Goal: Information Seeking & Learning: Learn about a topic

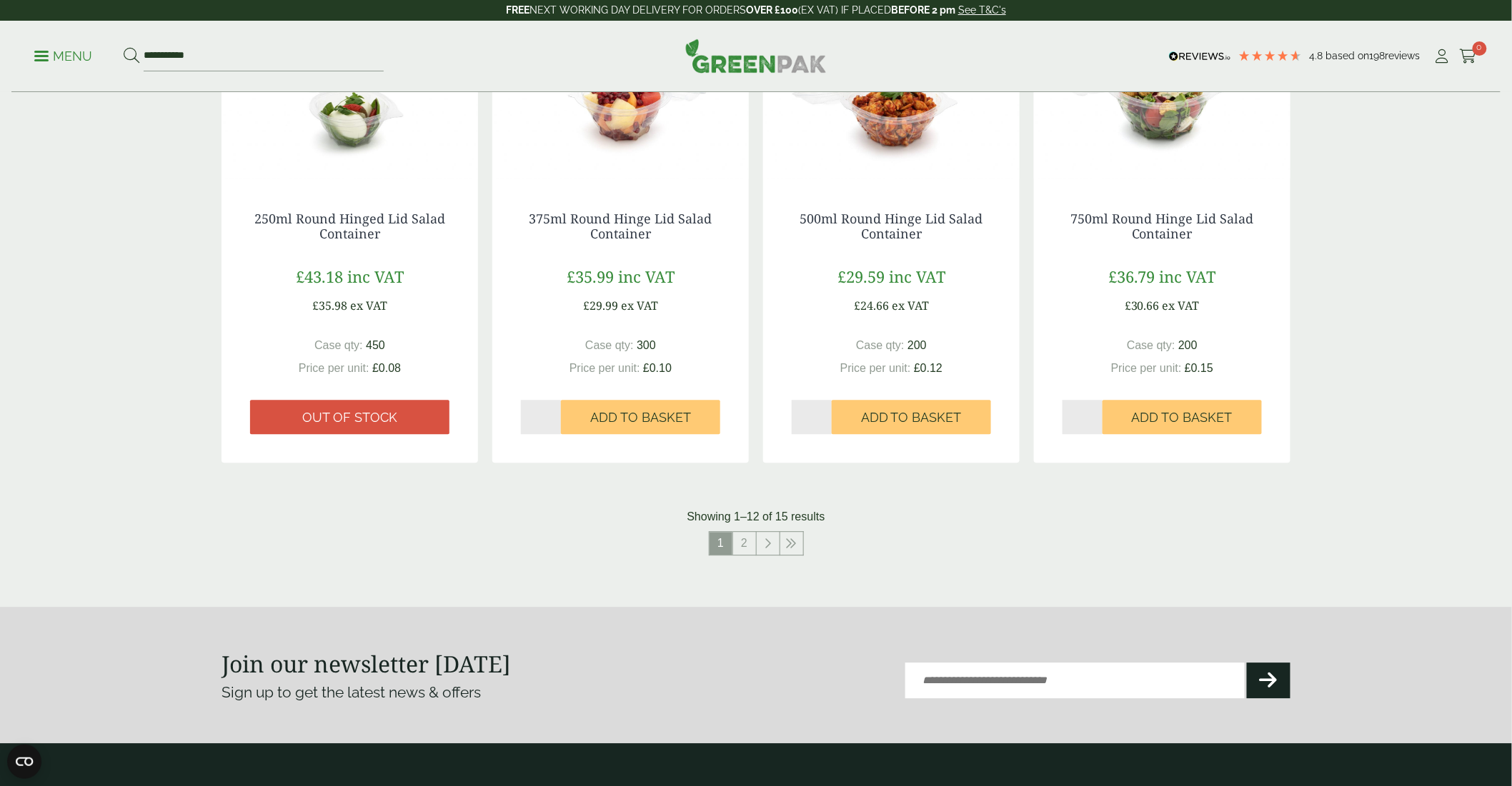
scroll to position [1348, 0]
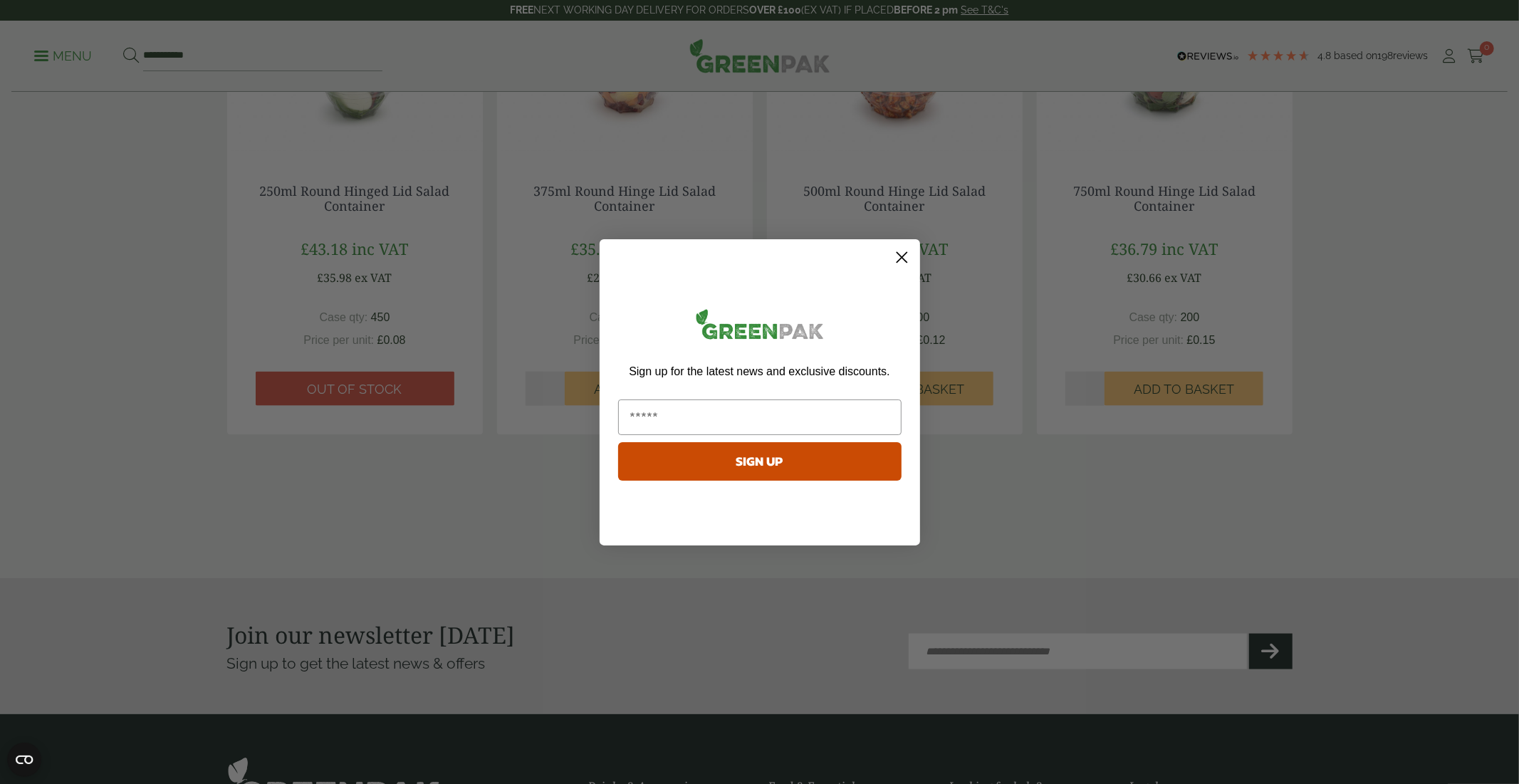
click at [896, 265] on circle "Close dialog" at bounding box center [901, 257] width 23 height 23
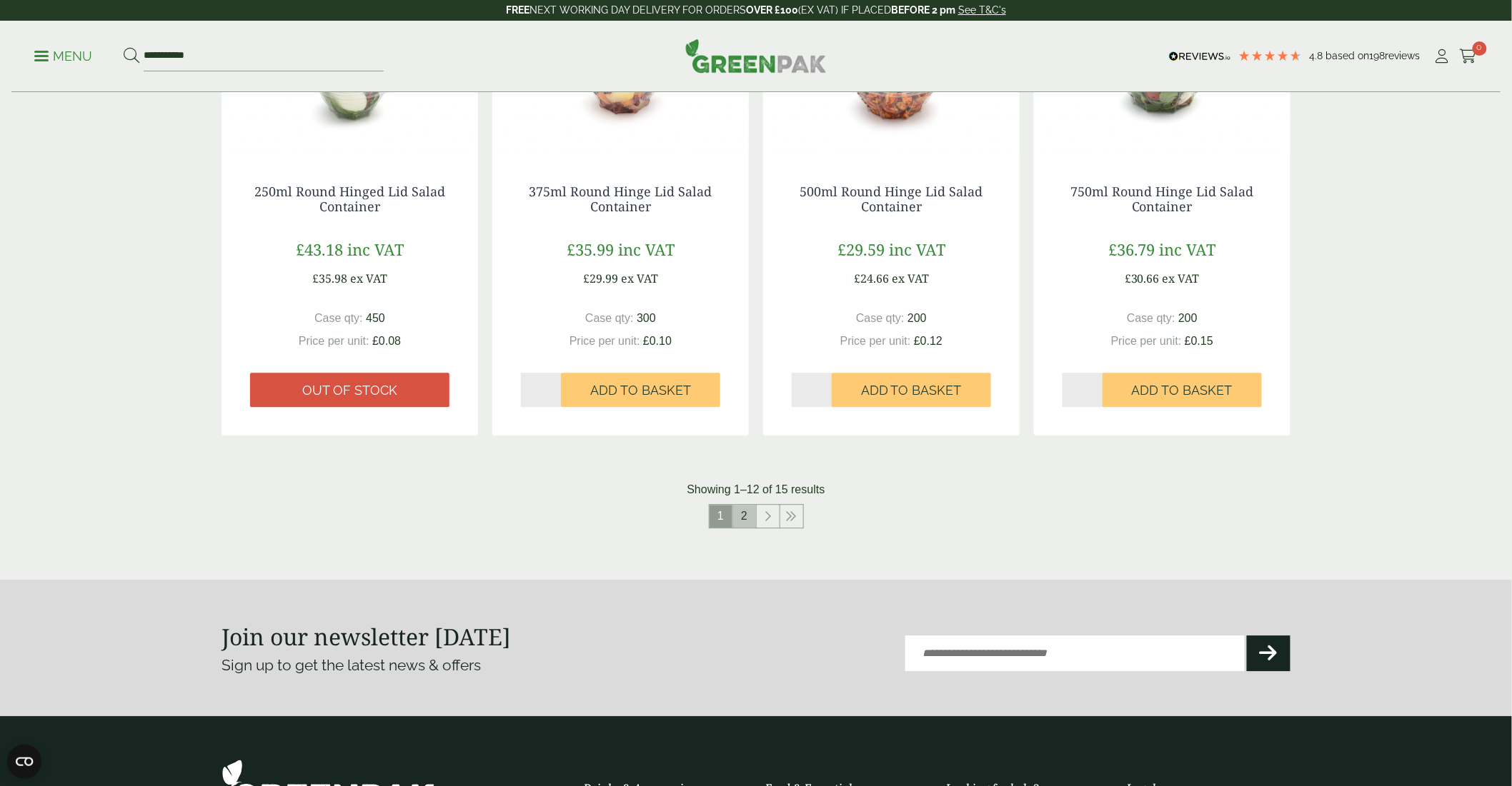
click at [744, 515] on link "2" at bounding box center [744, 517] width 23 height 23
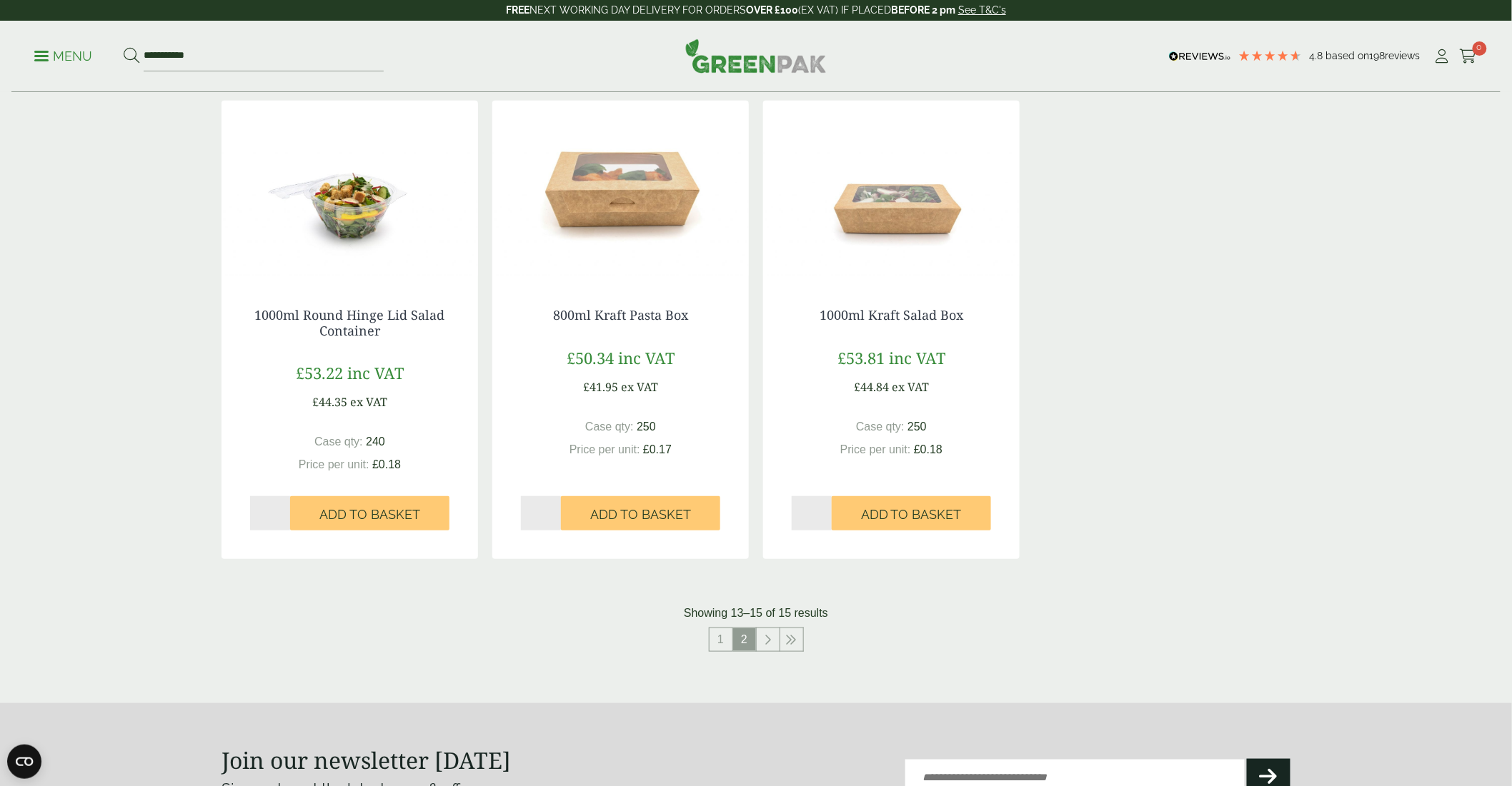
scroll to position [317, 0]
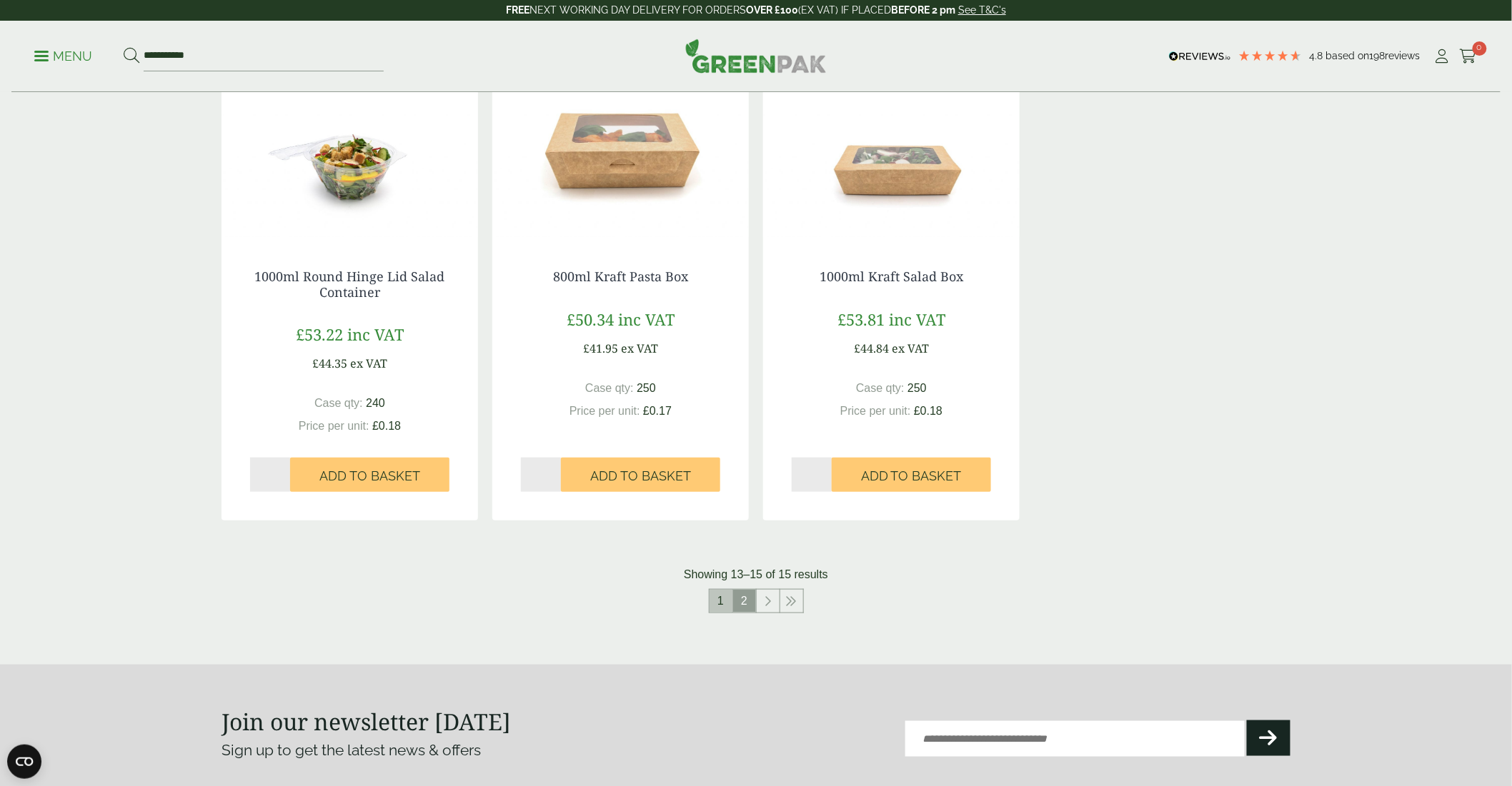
click at [728, 598] on link "1" at bounding box center [721, 602] width 23 height 23
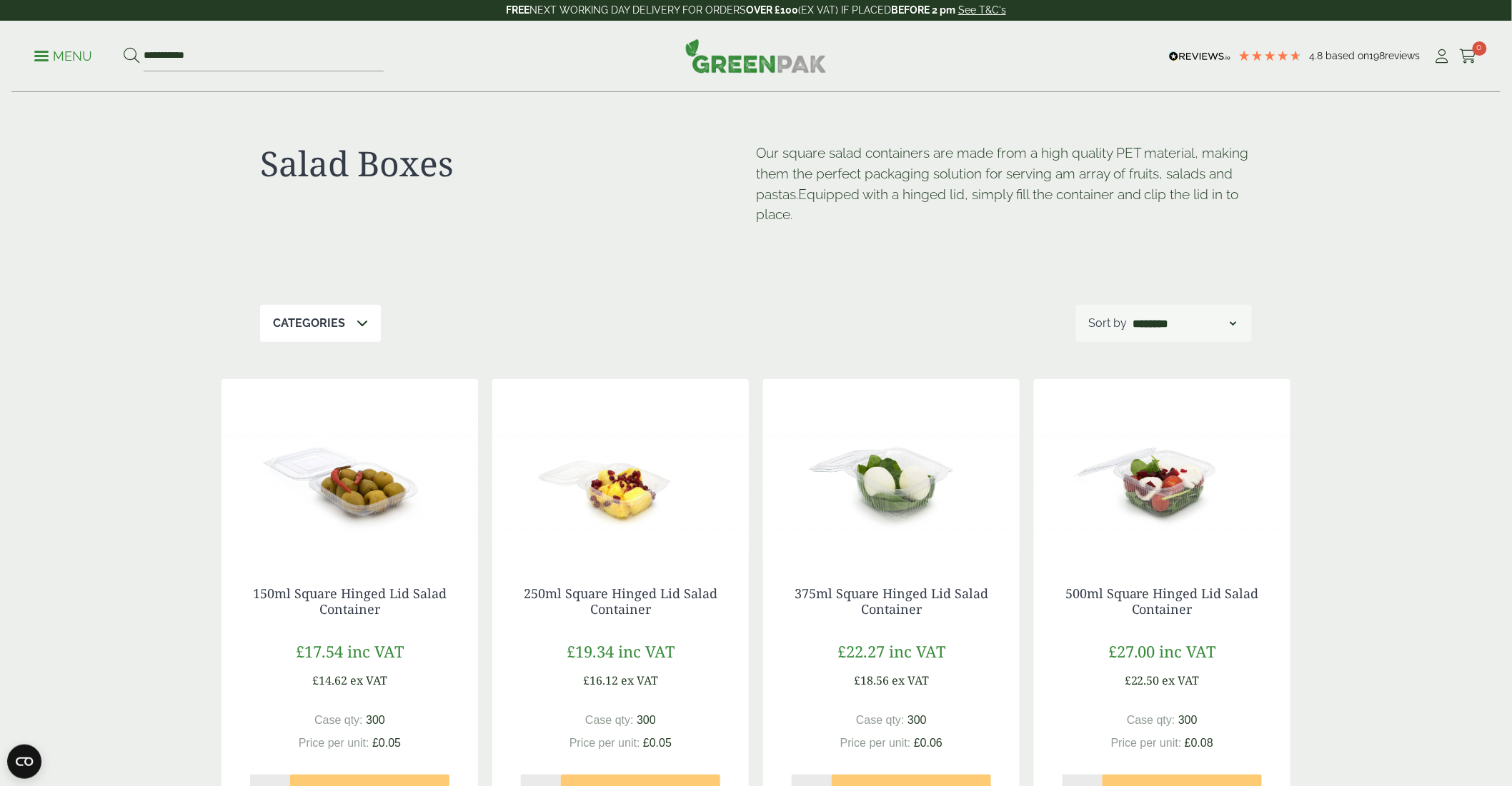
click at [50, 55] on p "Menu" at bounding box center [63, 55] width 58 height 17
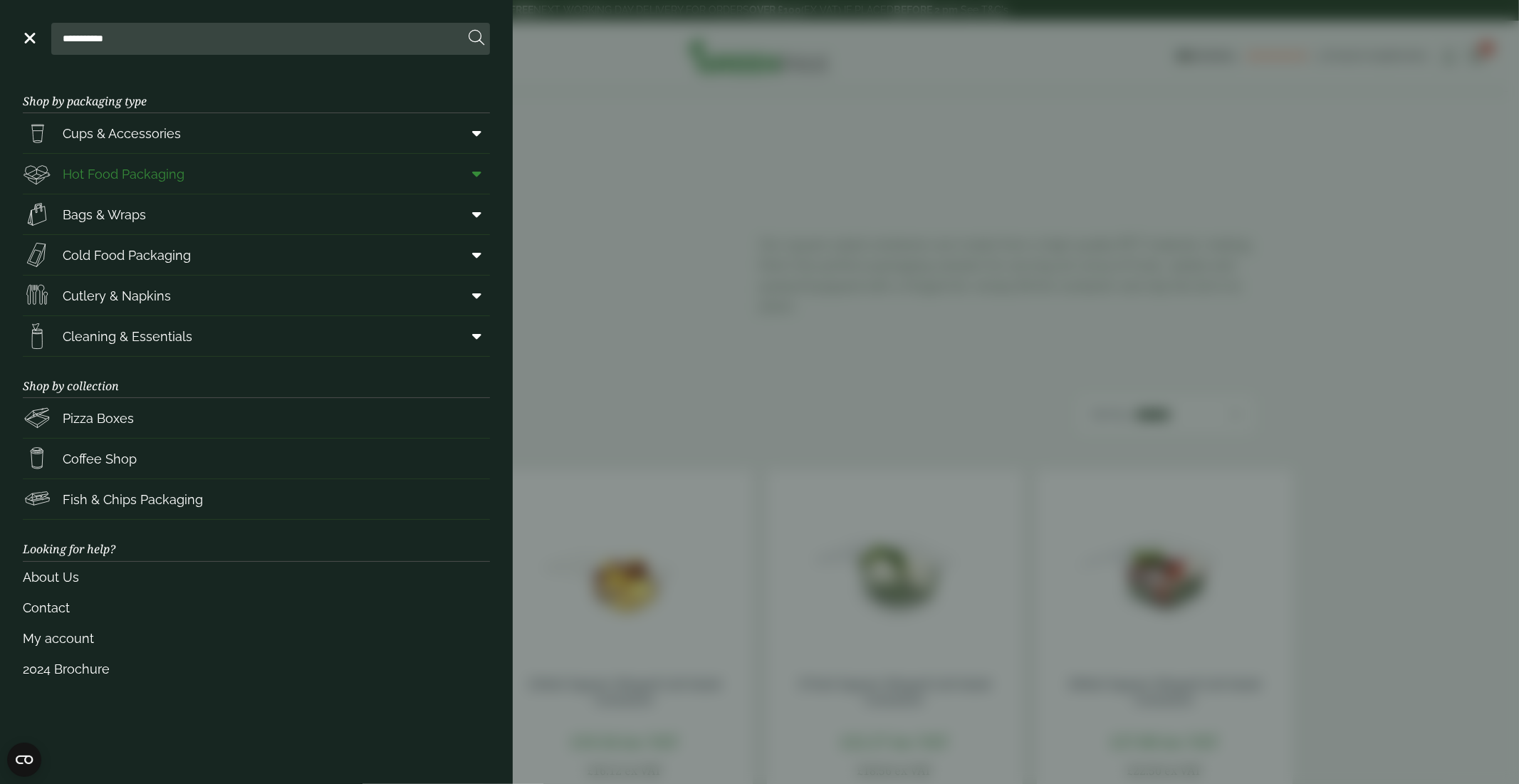
click at [118, 179] on span "Hot Food Packaging" at bounding box center [123, 174] width 122 height 20
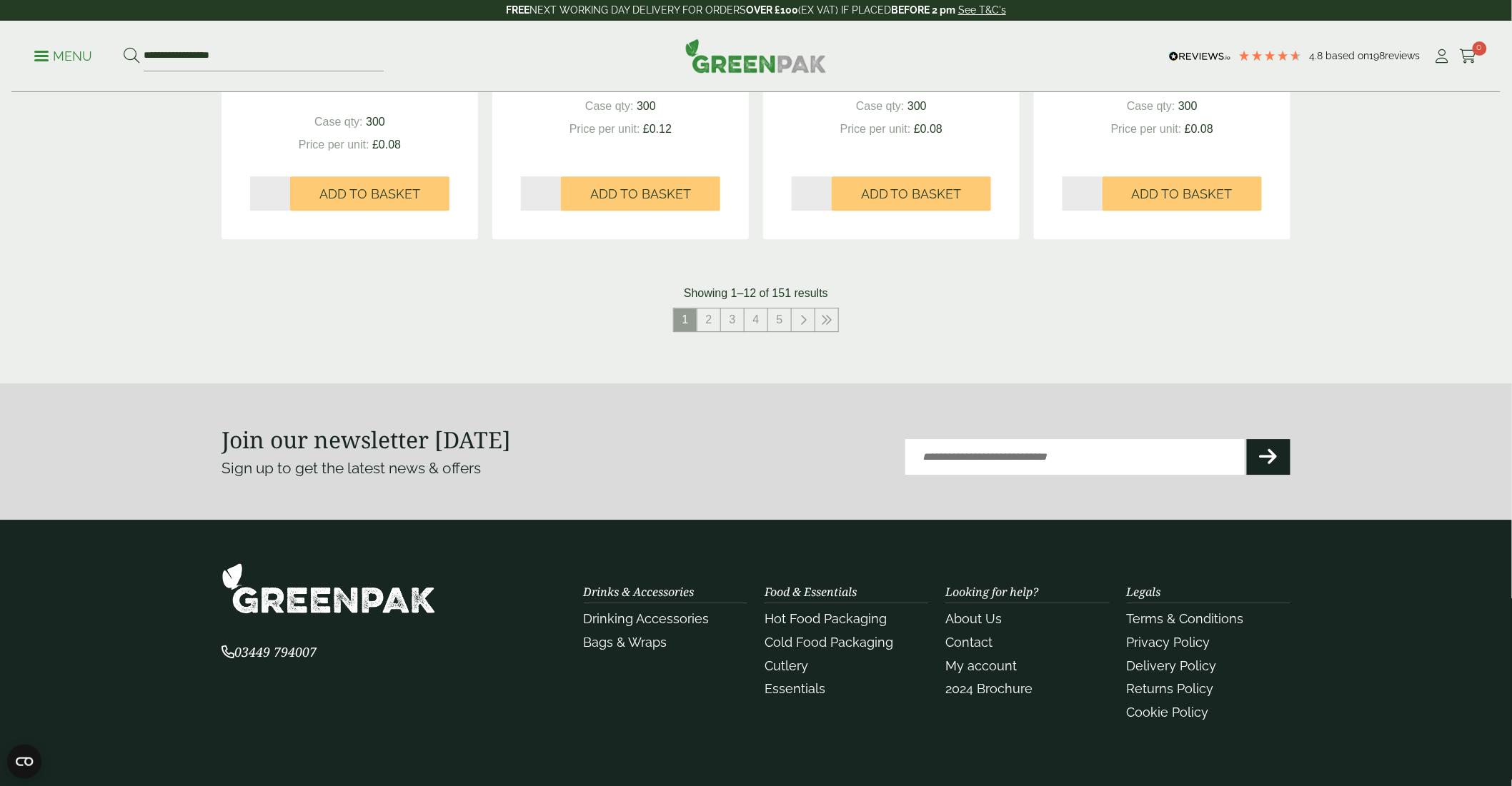
scroll to position [1586, 0]
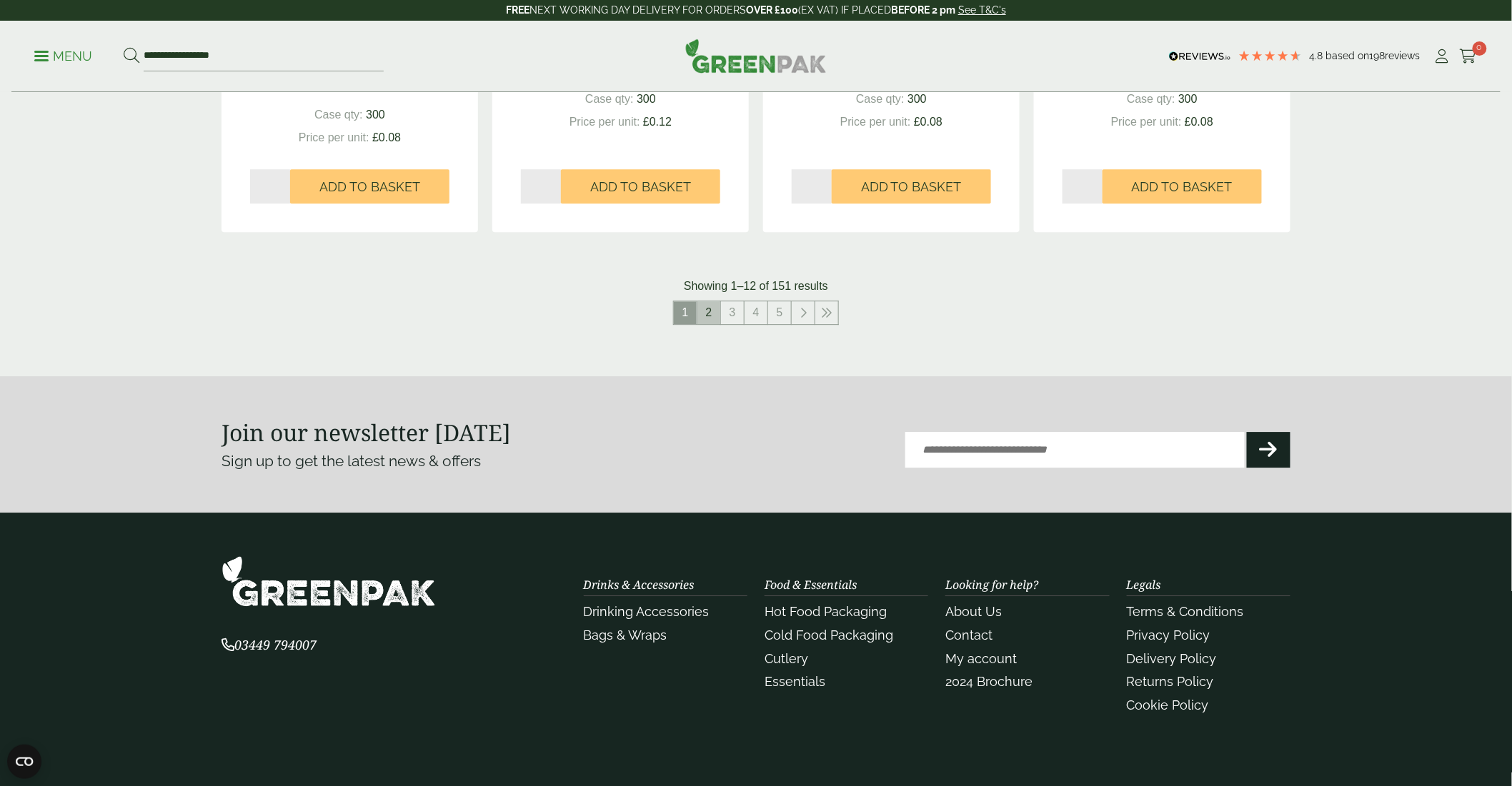
click at [710, 315] on link "2" at bounding box center [709, 313] width 23 height 23
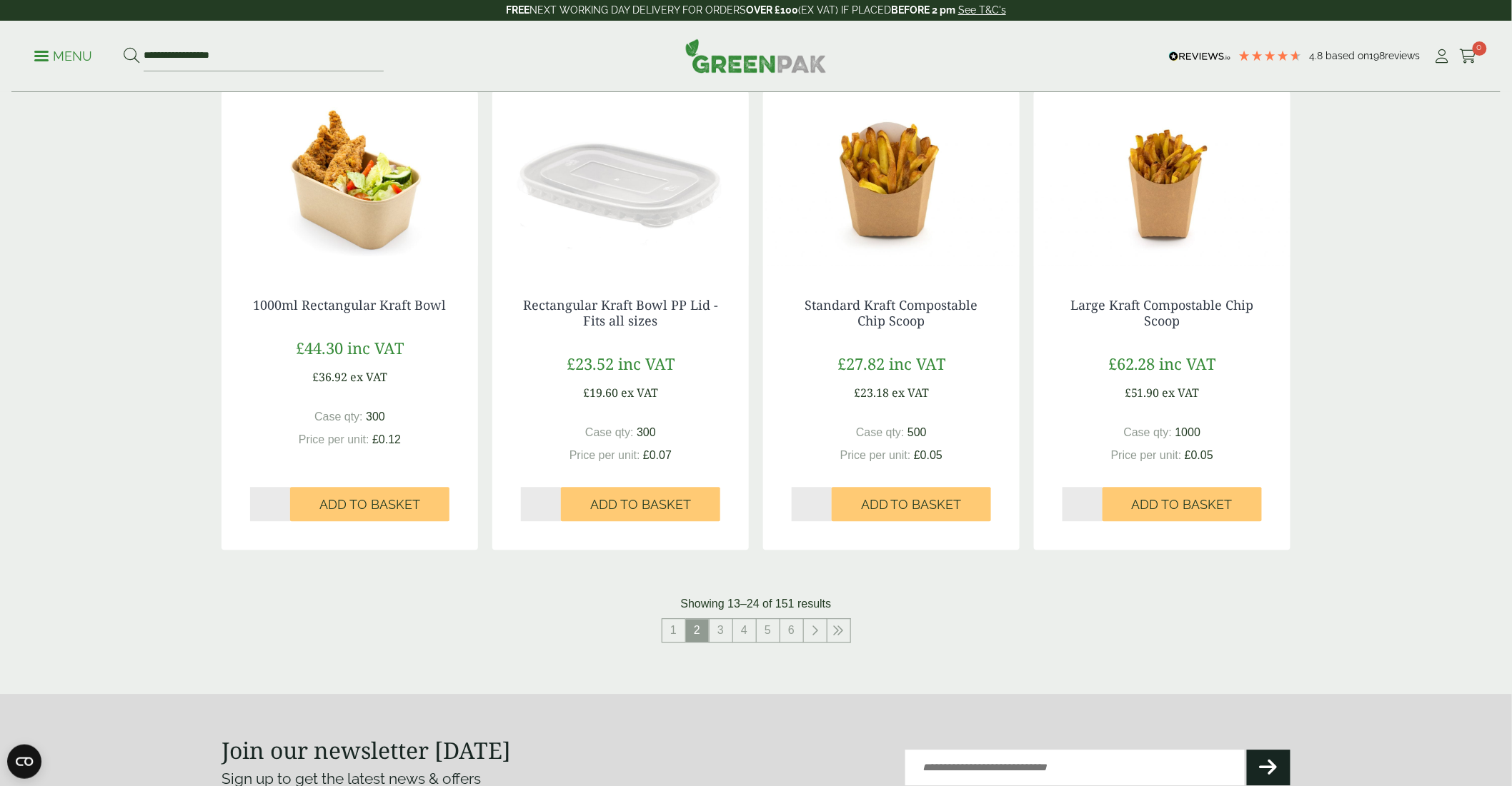
scroll to position [1508, 0]
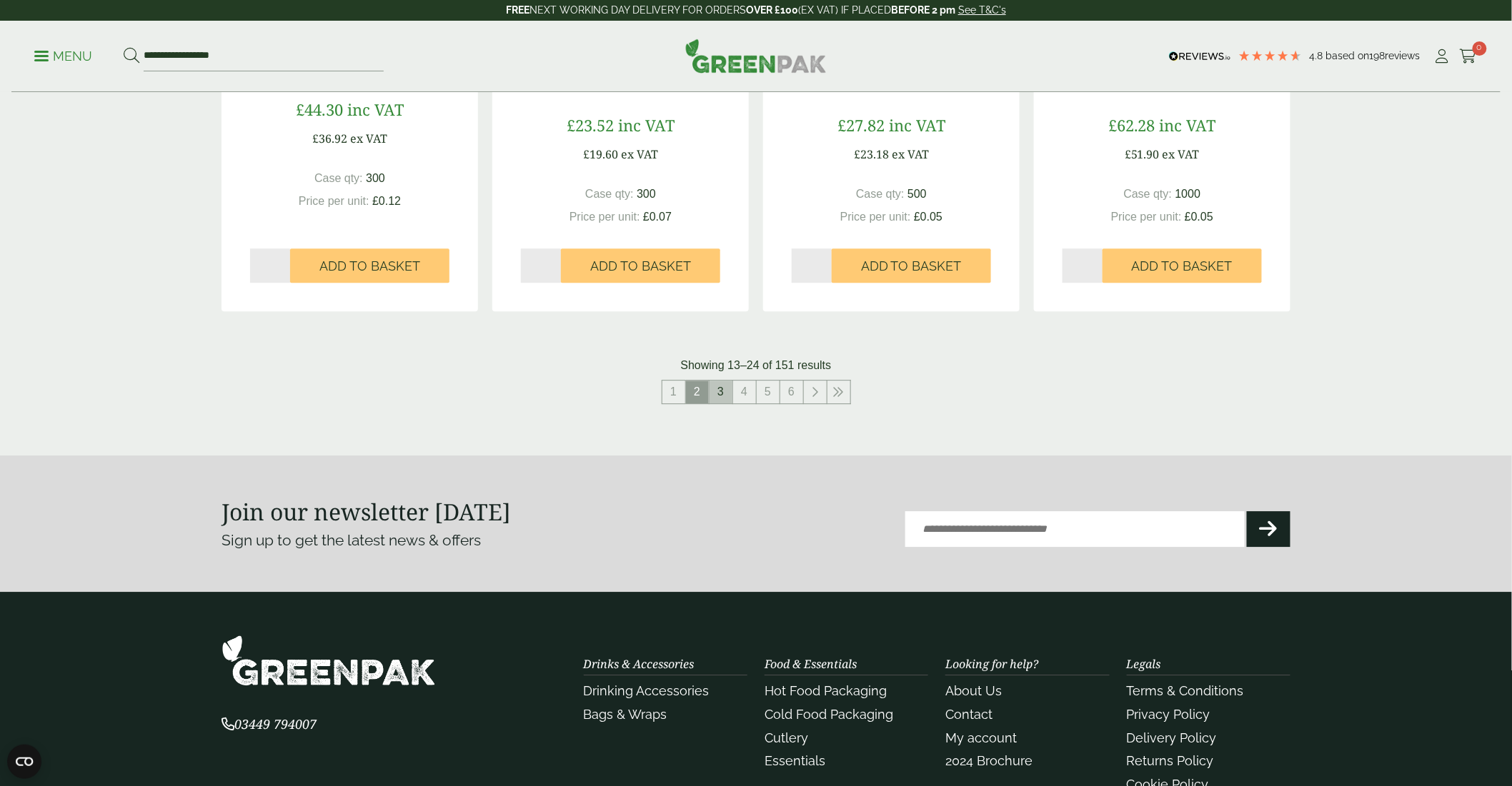
click at [724, 383] on link "3" at bounding box center [721, 393] width 23 height 23
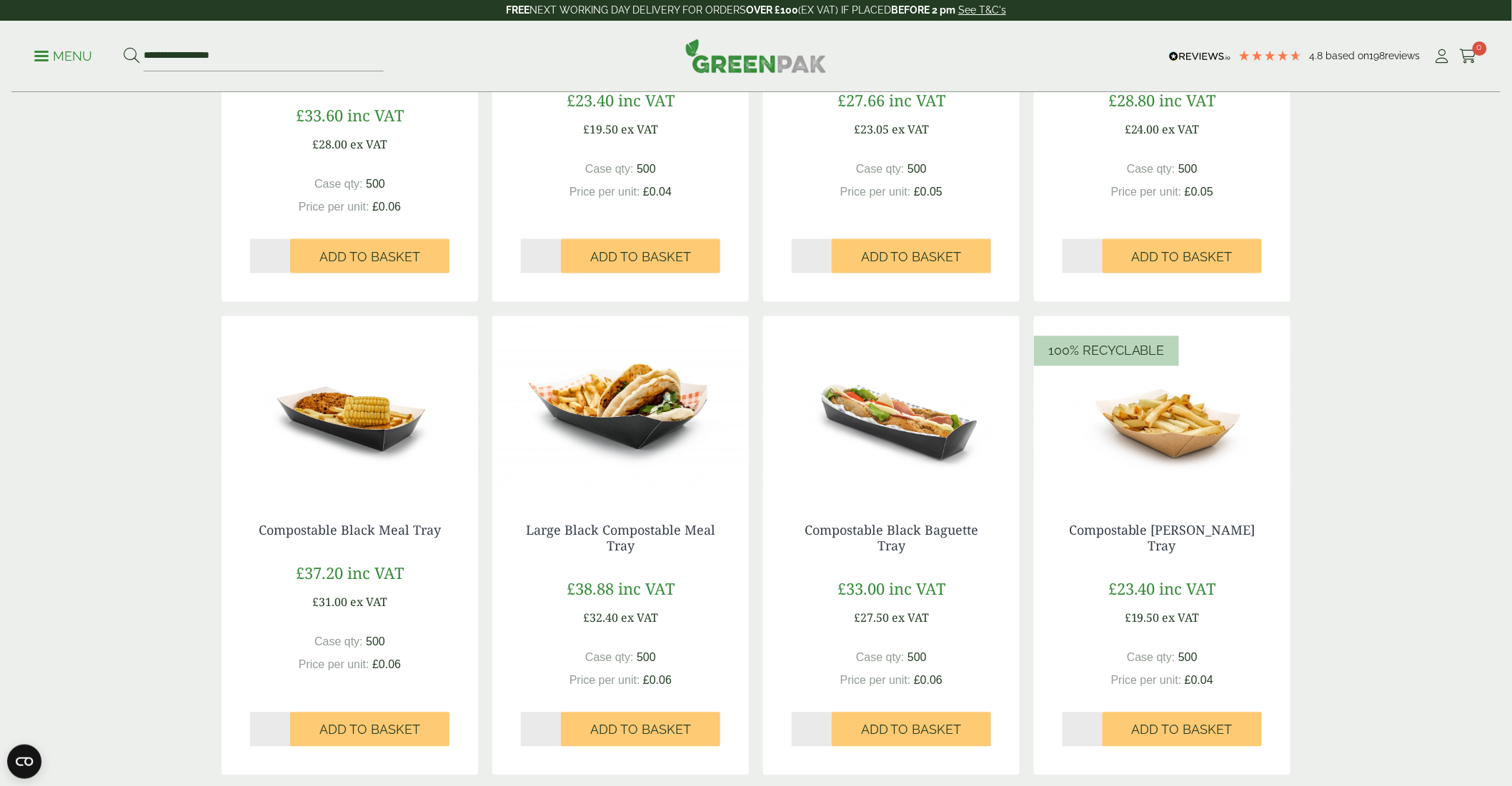
scroll to position [1189, 0]
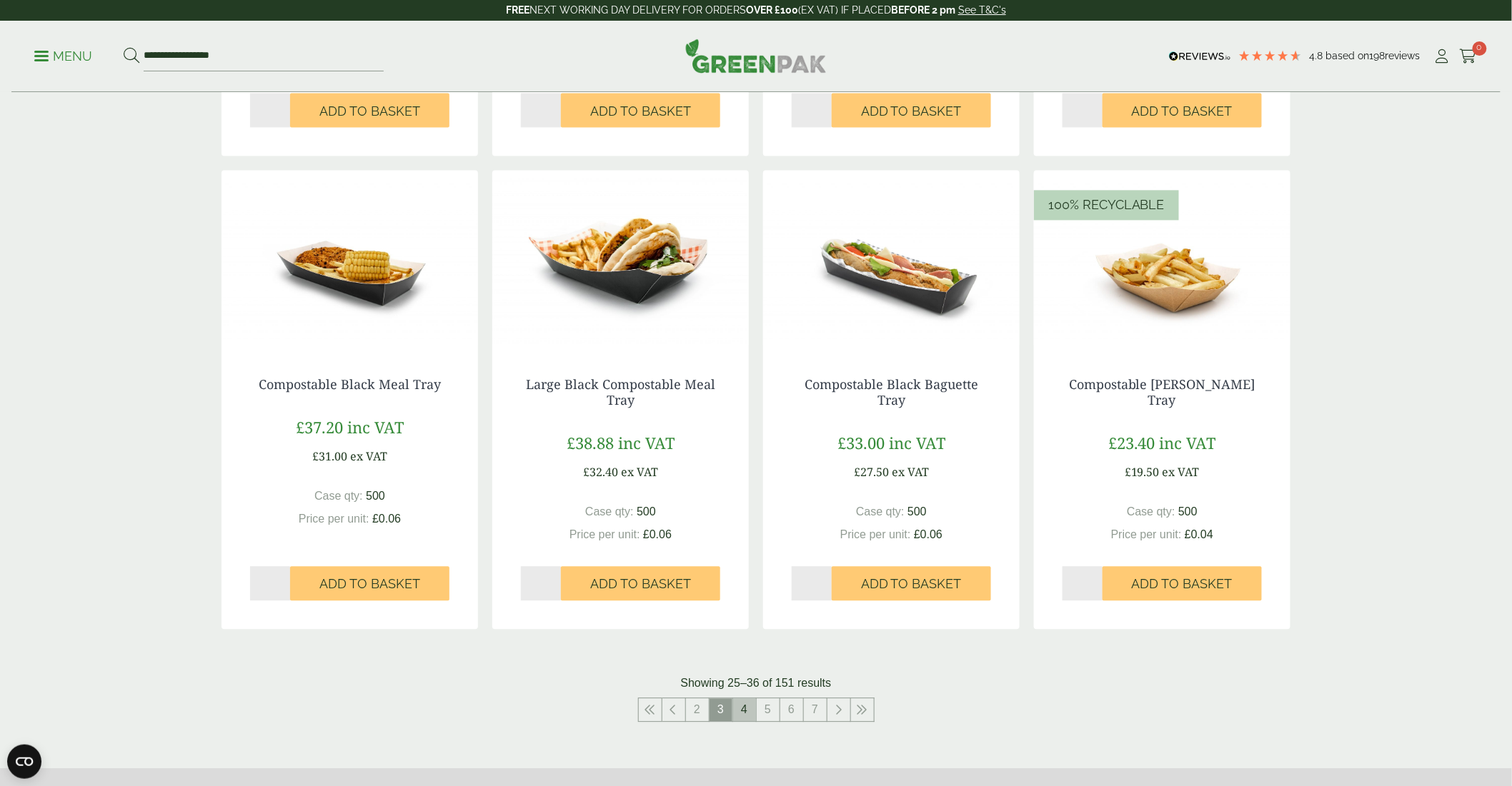
click at [750, 717] on link "4" at bounding box center [744, 710] width 23 height 23
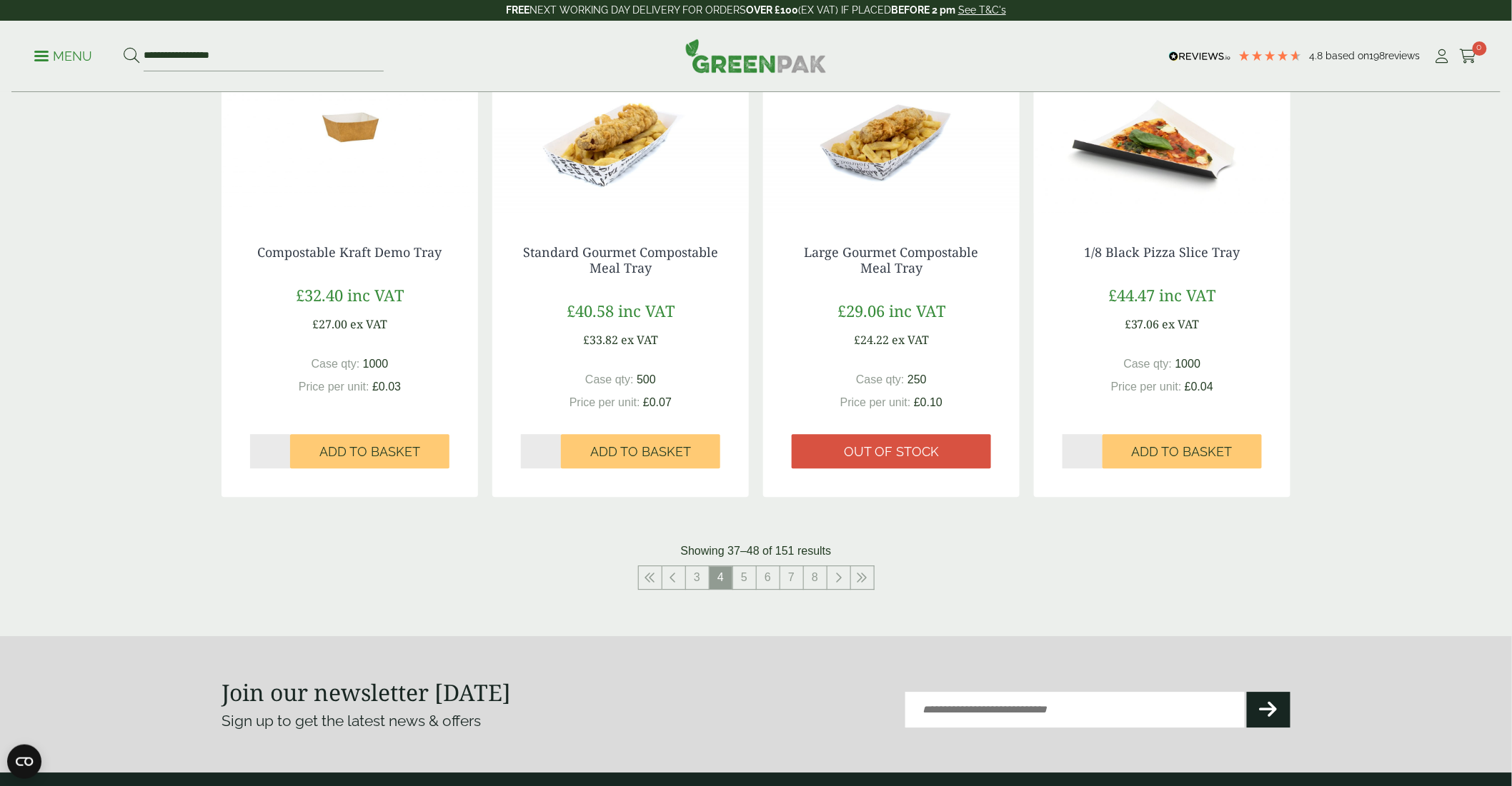
scroll to position [1348, 0]
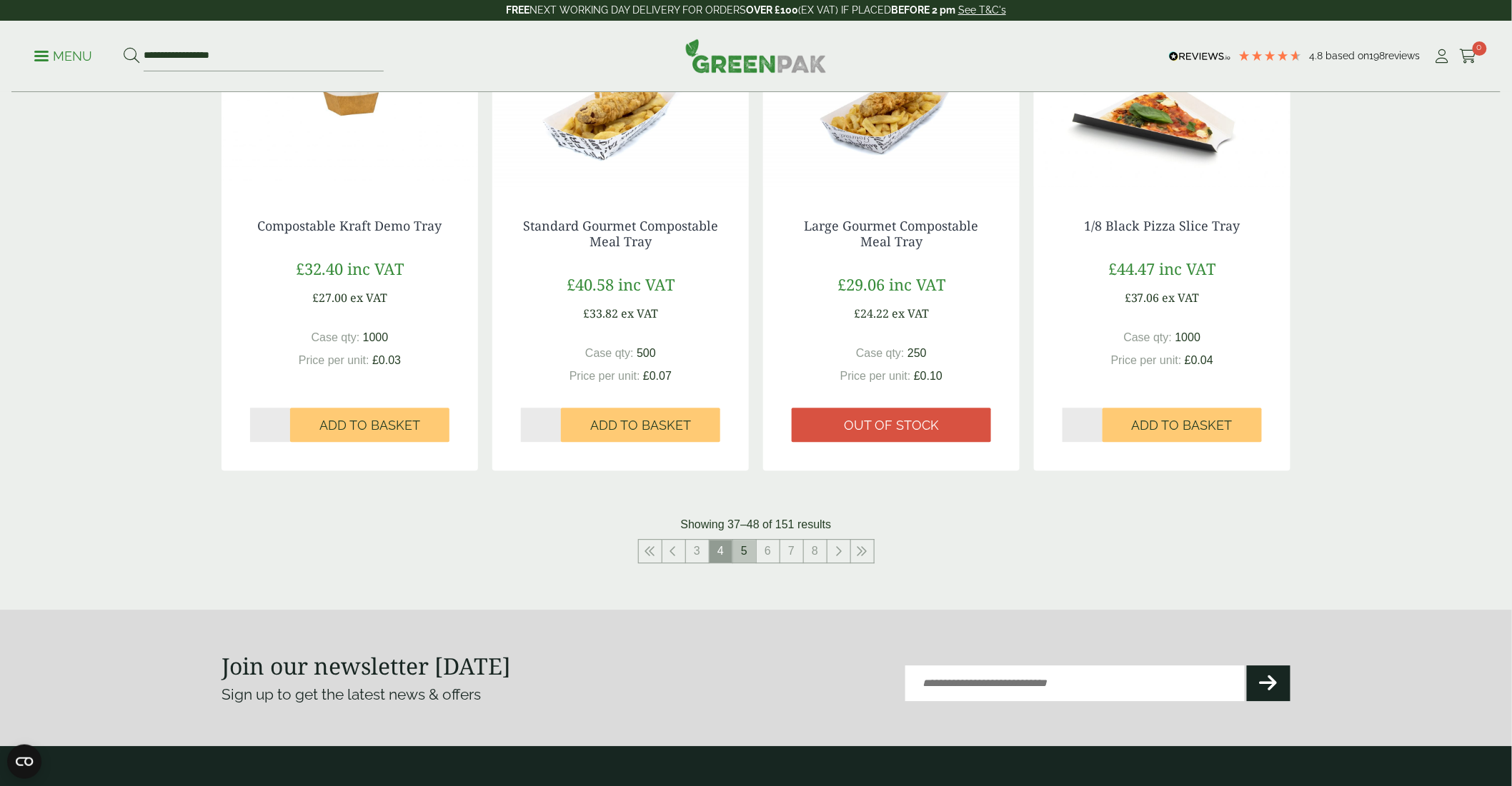
click at [743, 545] on link "5" at bounding box center [744, 552] width 23 height 23
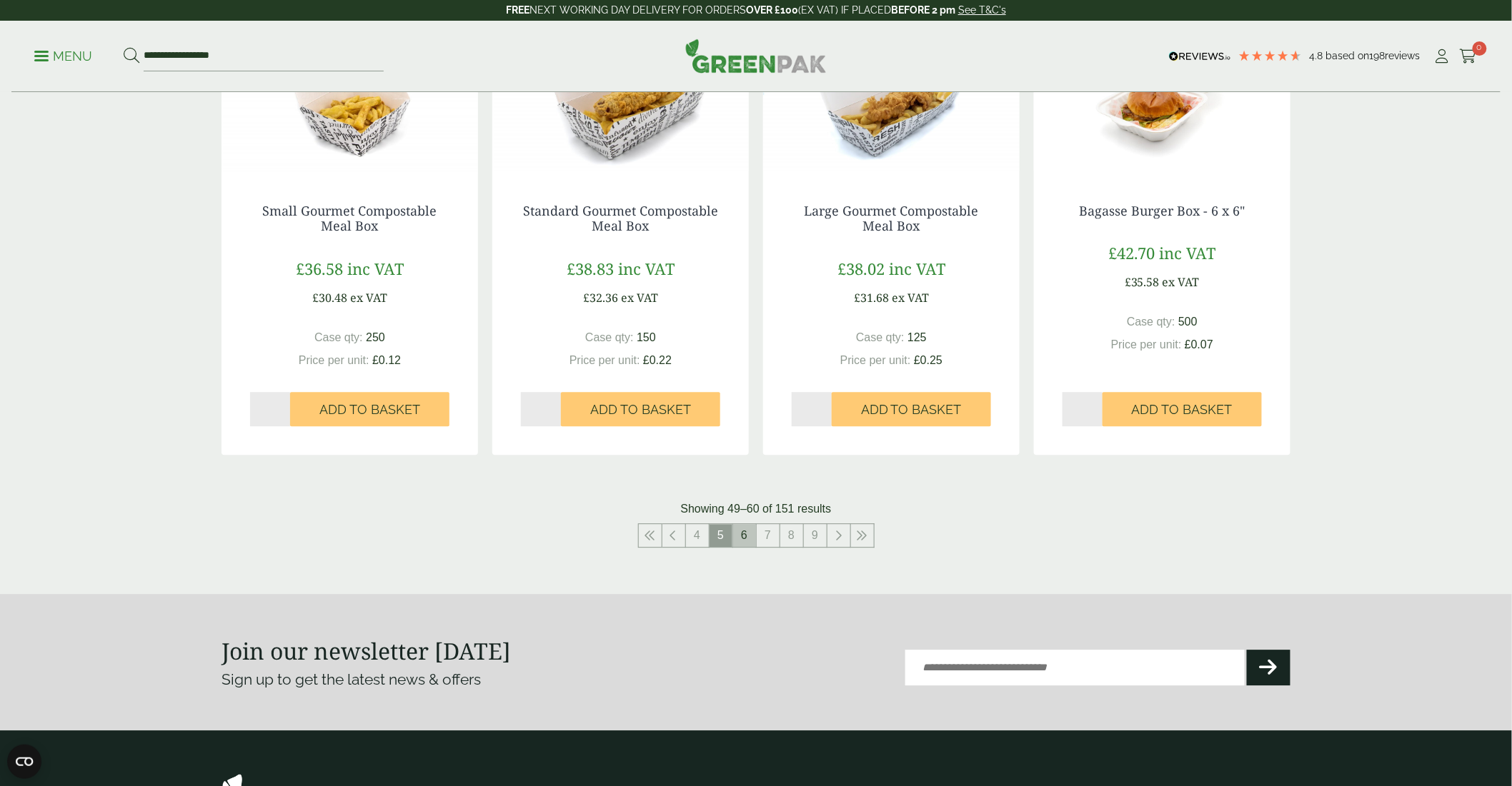
scroll to position [1666, 0]
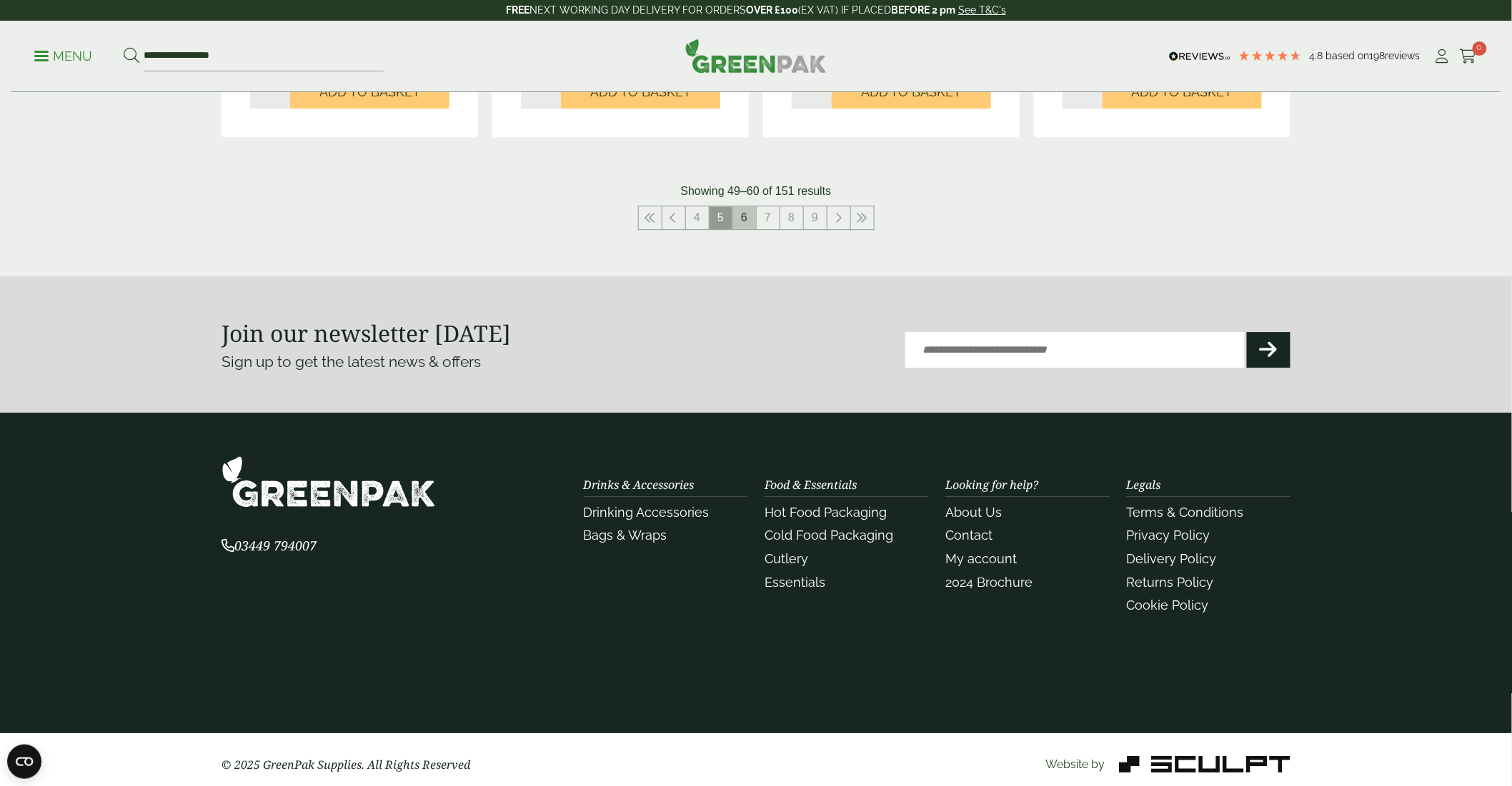
click at [743, 218] on link "6" at bounding box center [744, 218] width 23 height 23
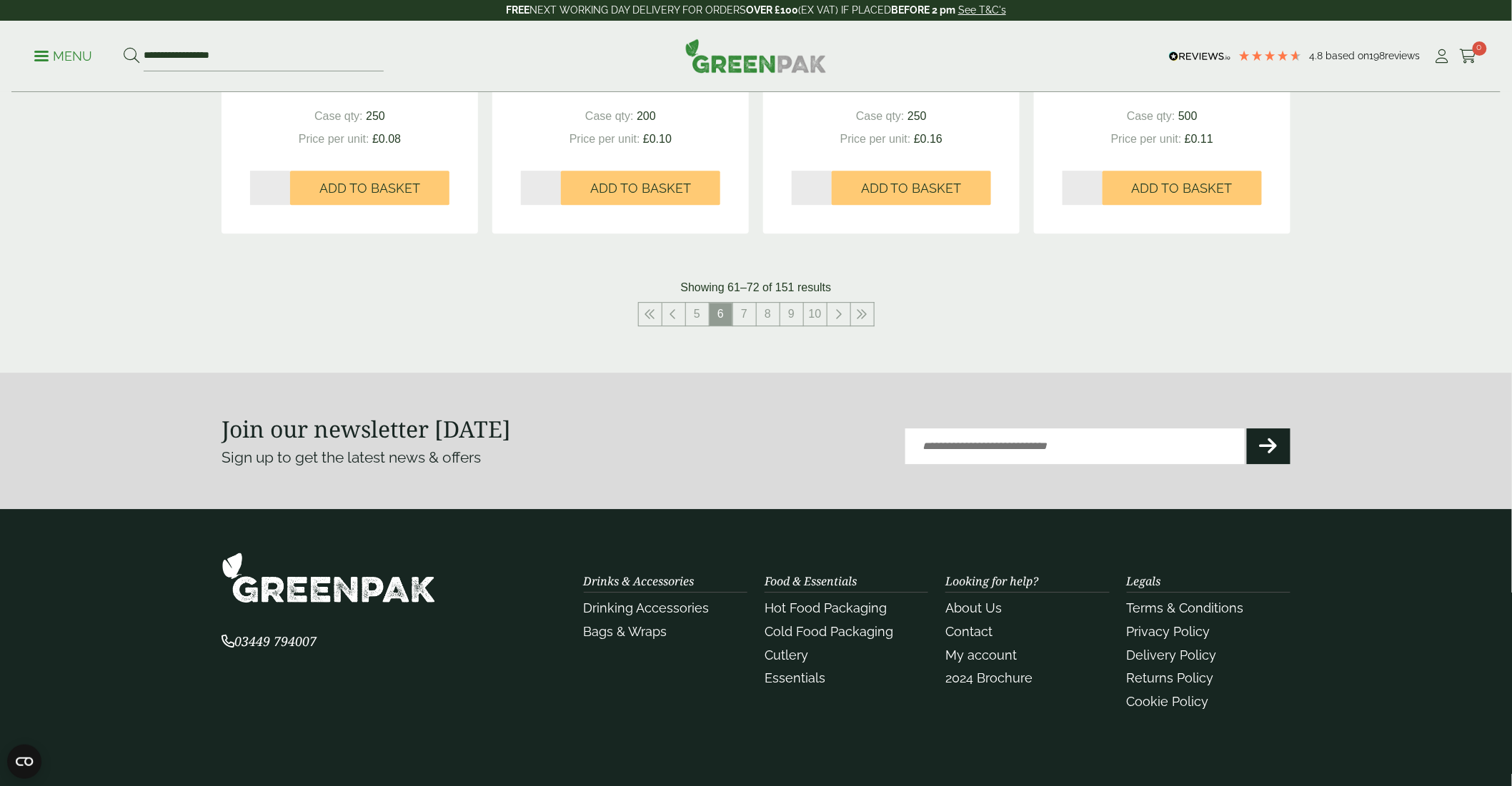
scroll to position [1586, 0]
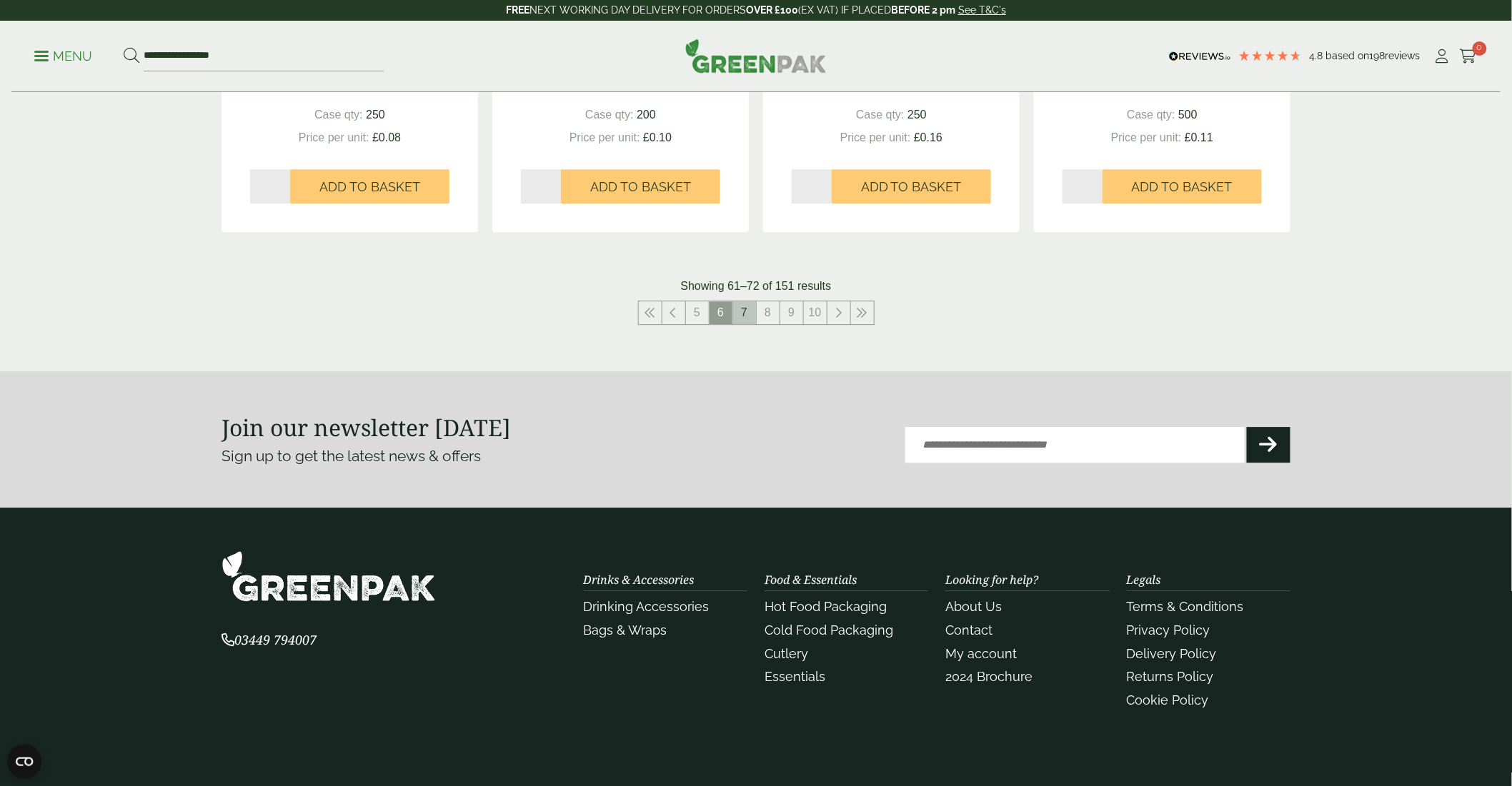
click at [739, 310] on link "7" at bounding box center [744, 313] width 23 height 23
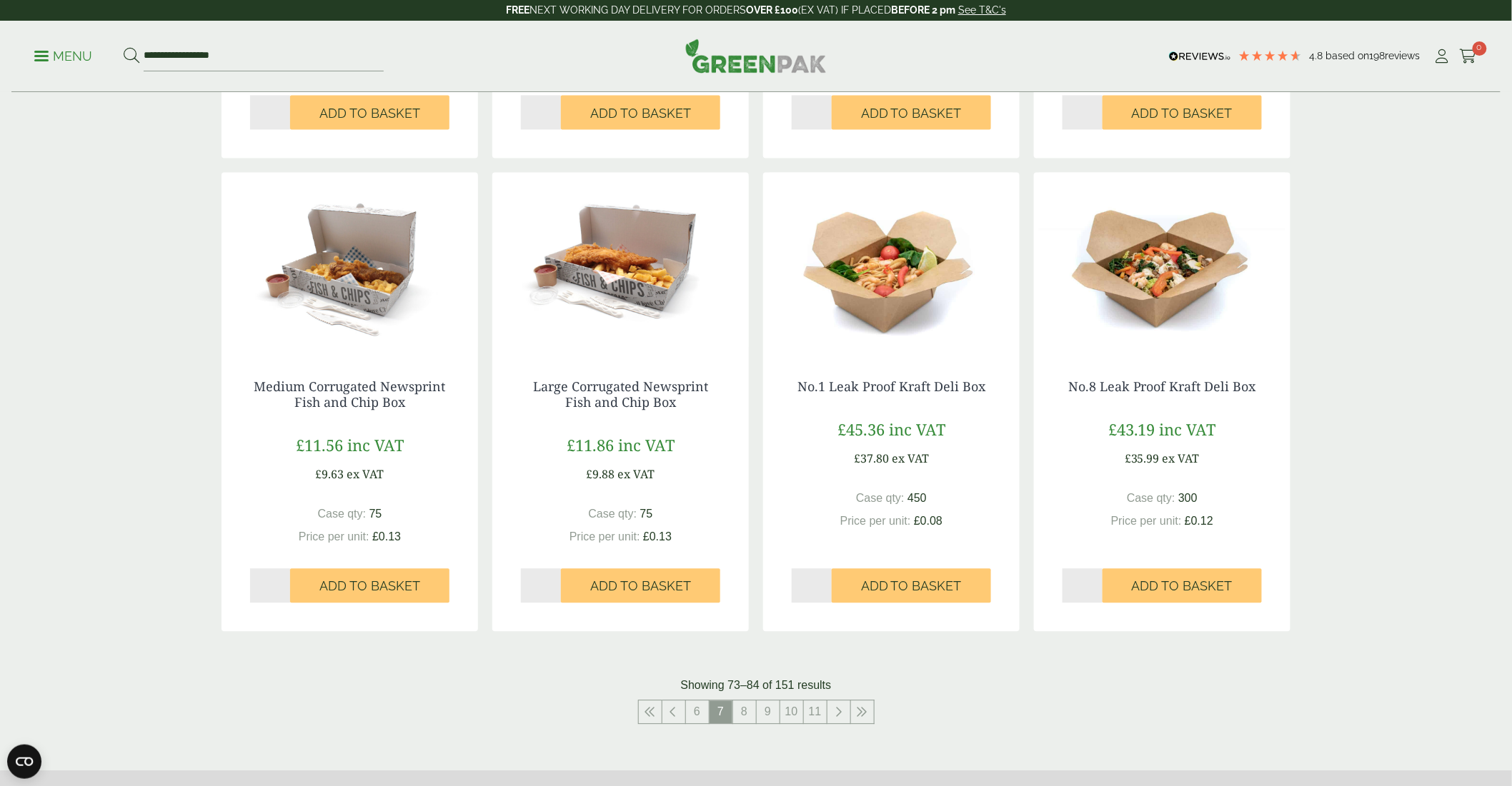
scroll to position [1269, 0]
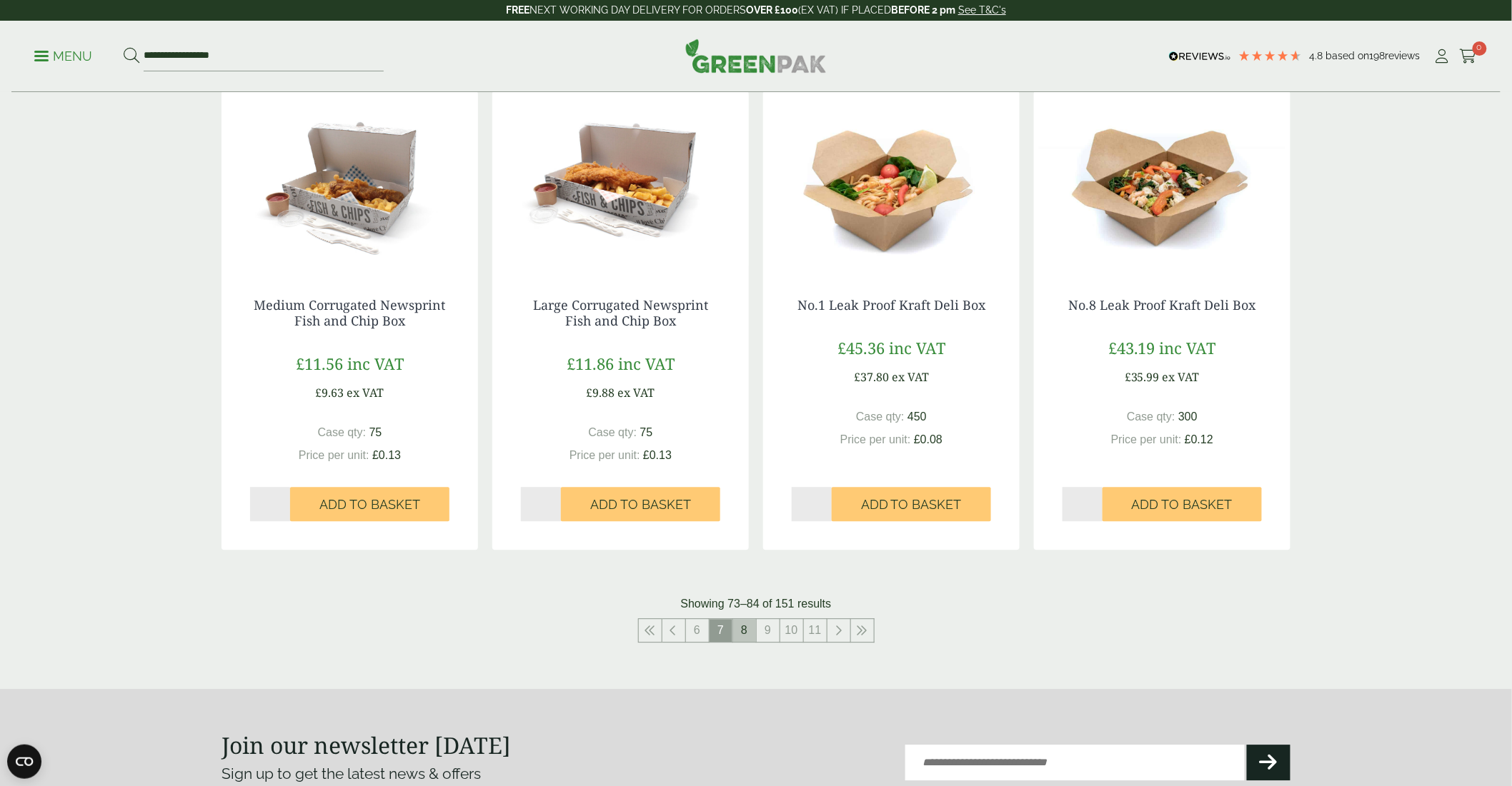
click at [744, 632] on link "8" at bounding box center [744, 630] width 23 height 23
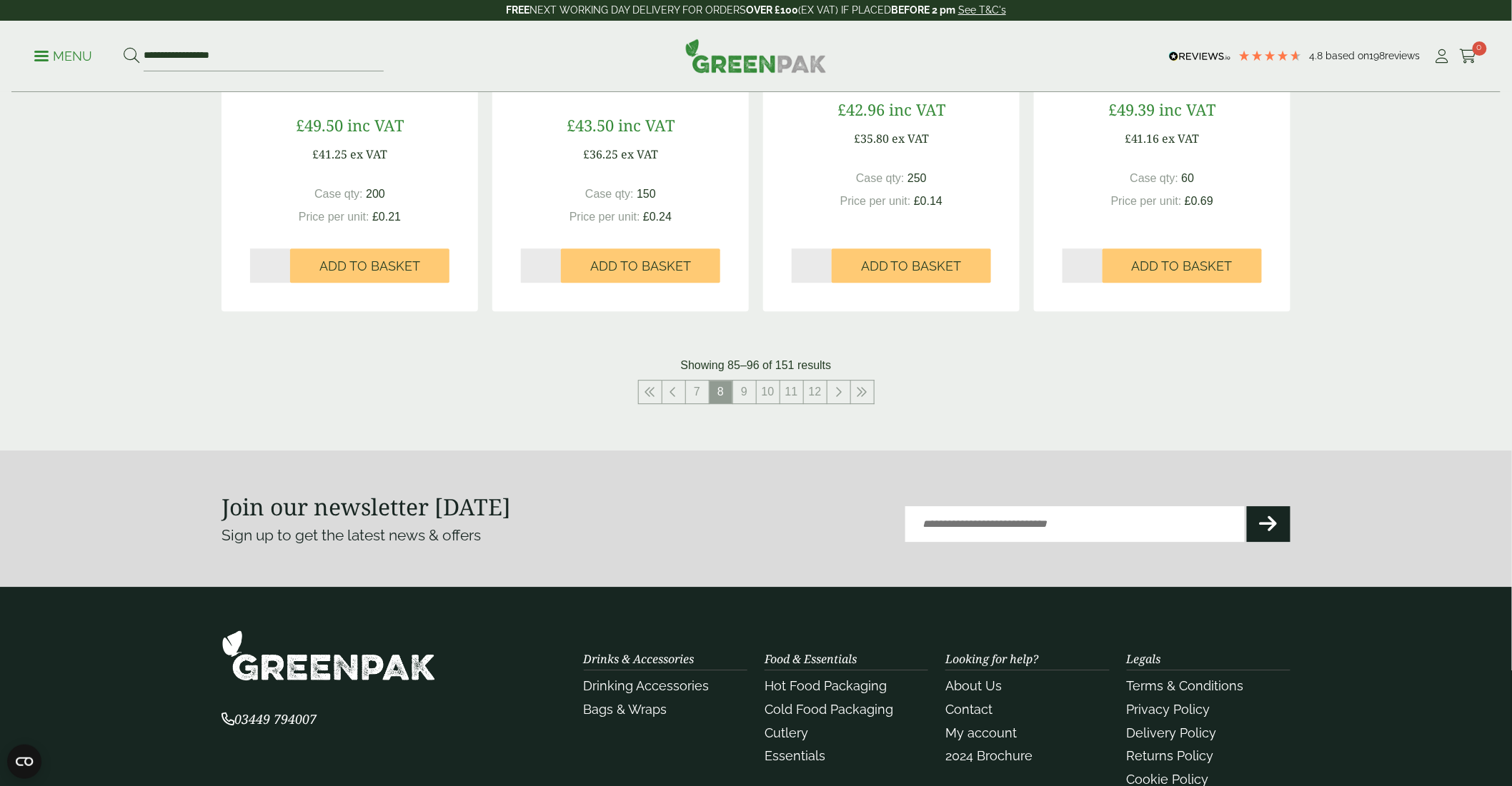
scroll to position [1691, 0]
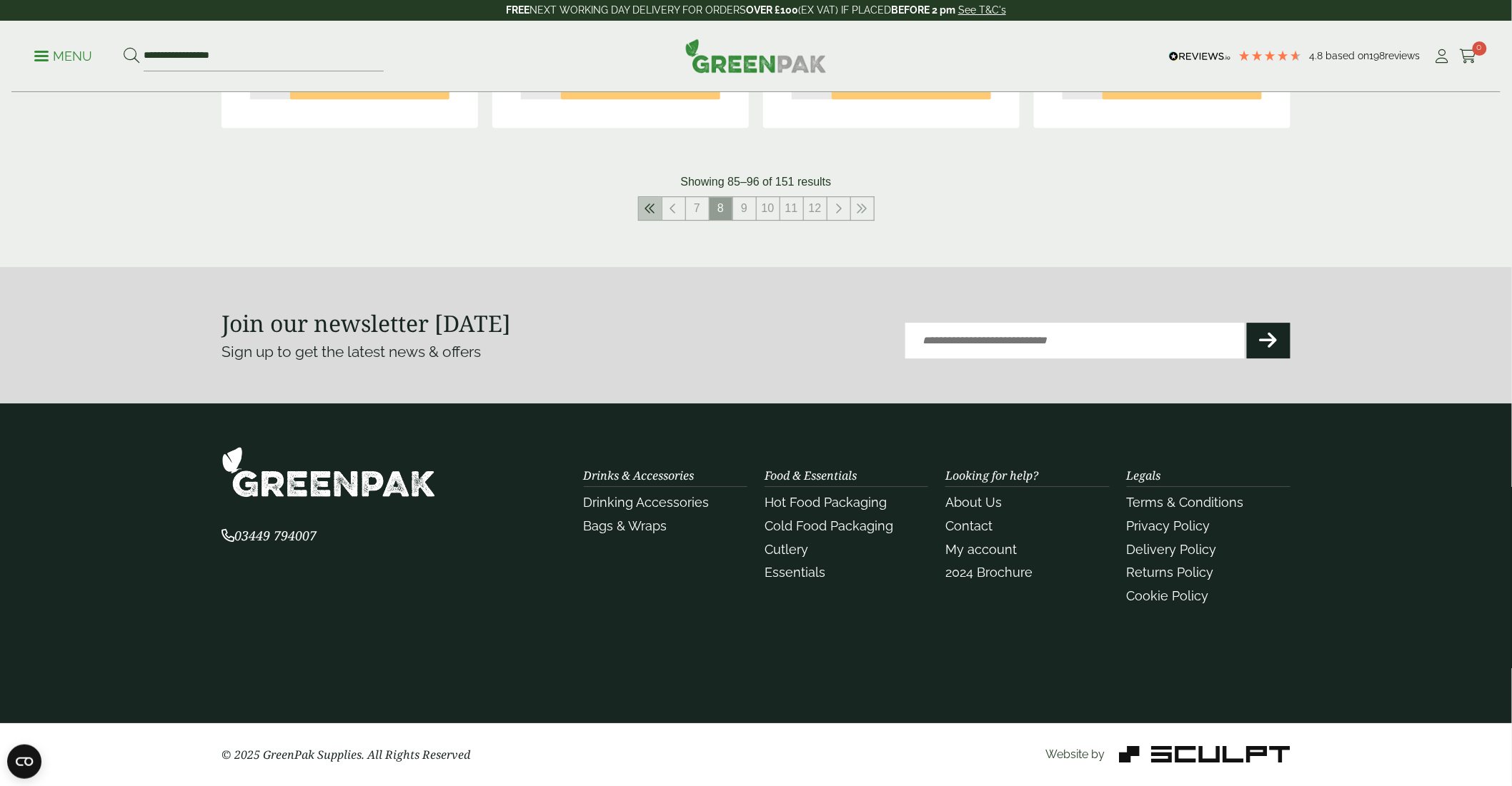
click at [655, 205] on link at bounding box center [650, 208] width 23 height 23
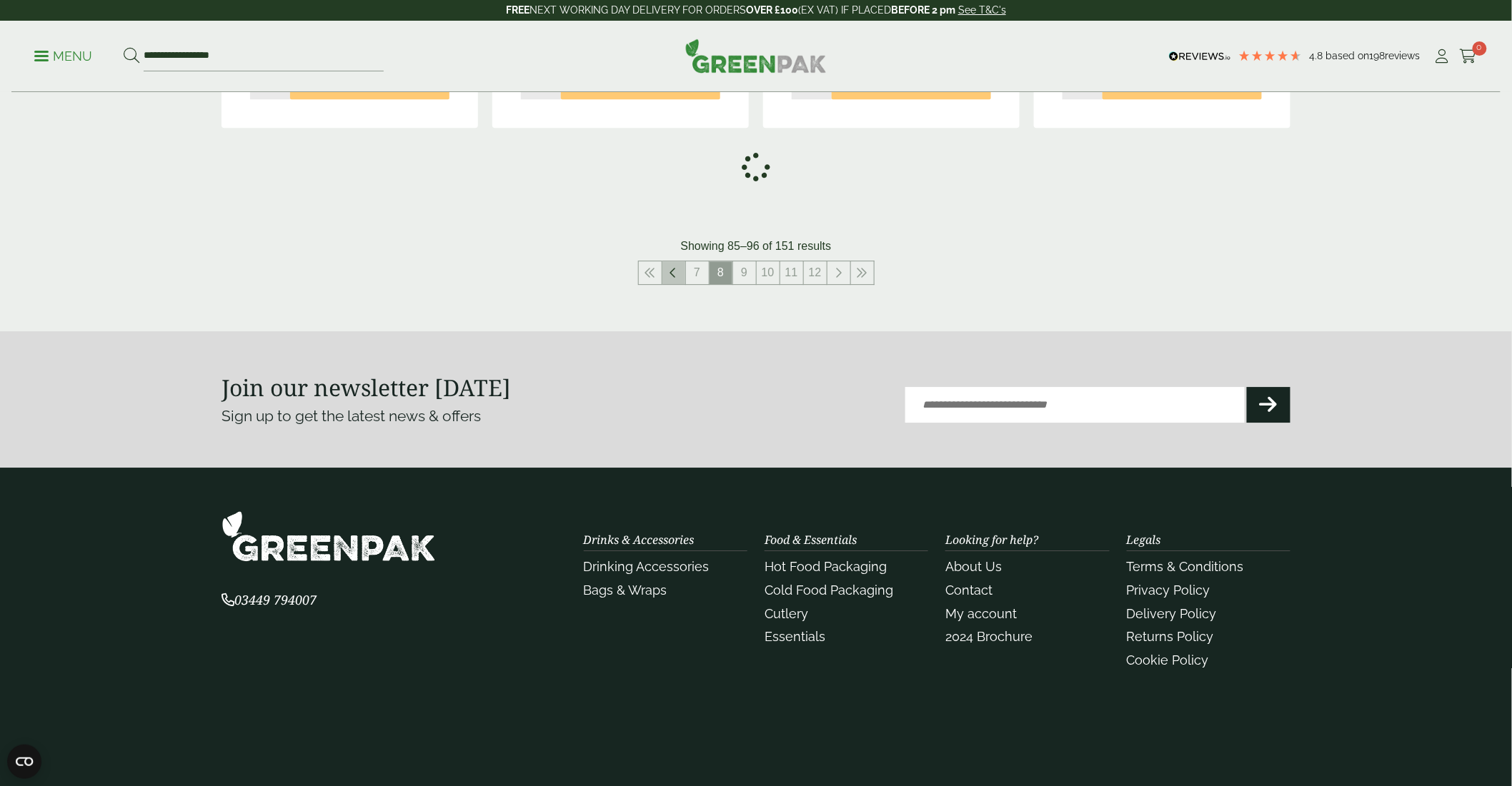
click at [668, 275] on link at bounding box center [674, 273] width 23 height 23
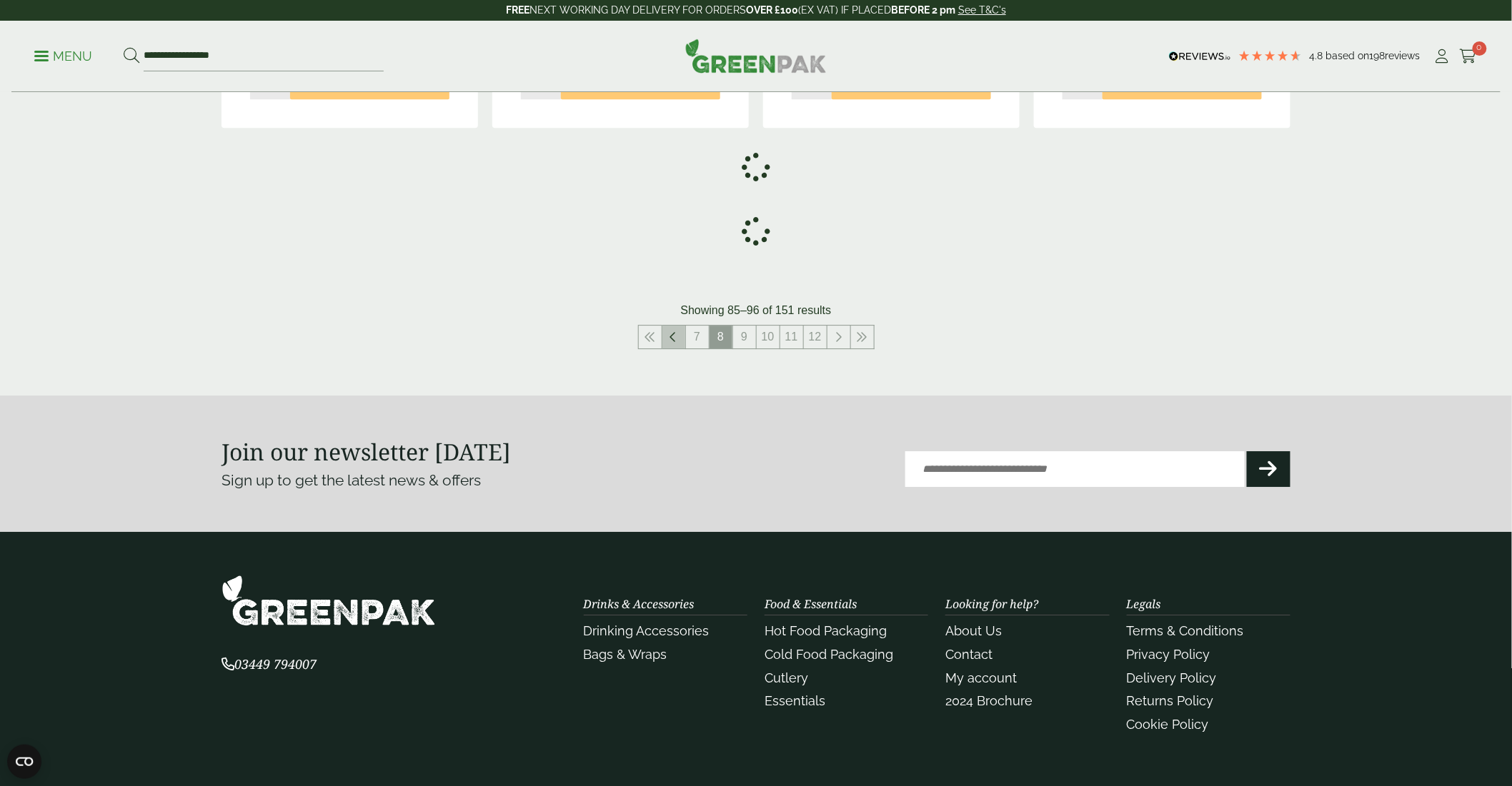
click at [670, 342] on link at bounding box center [674, 337] width 23 height 23
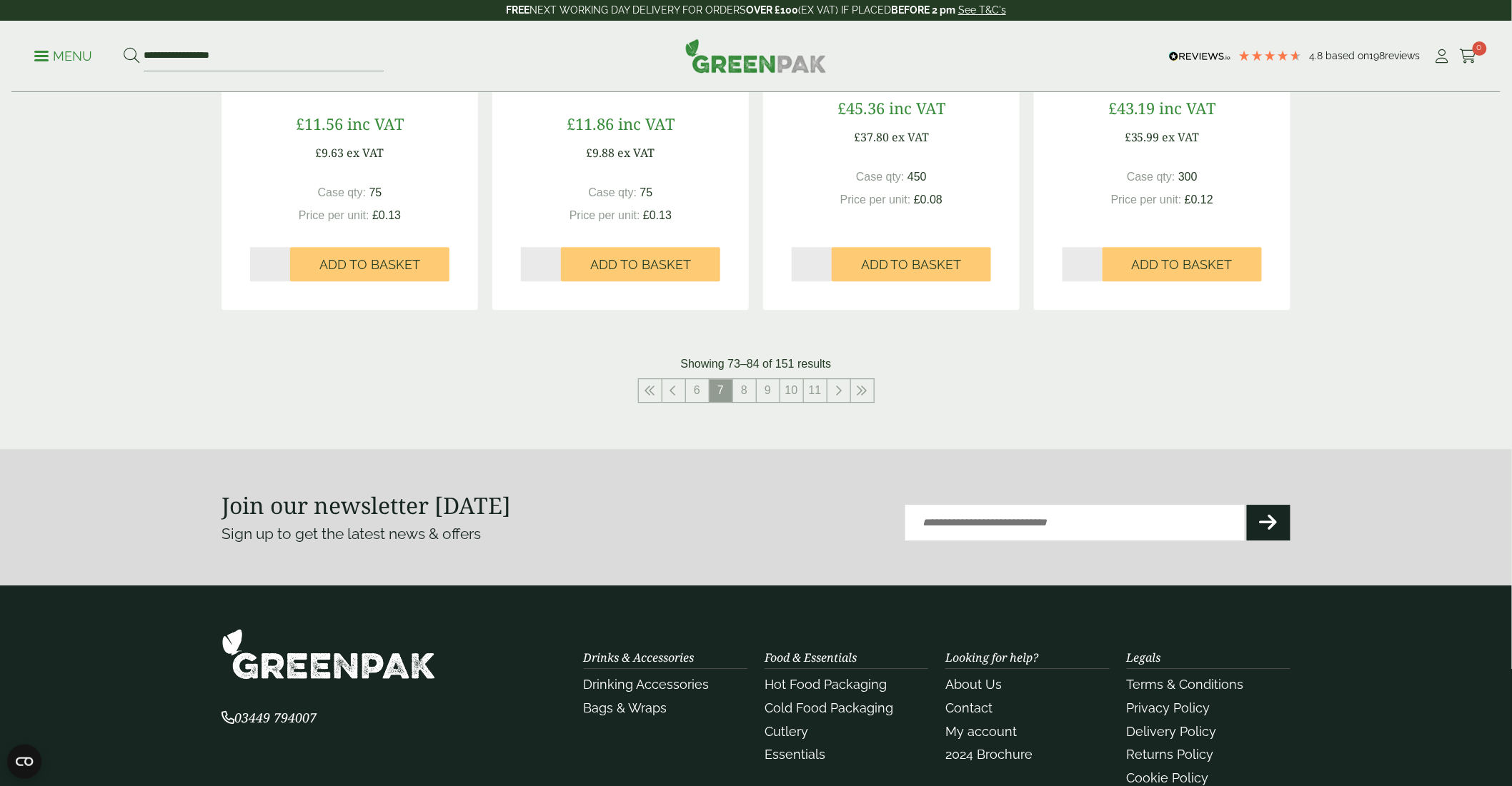
scroll to position [1666, 0]
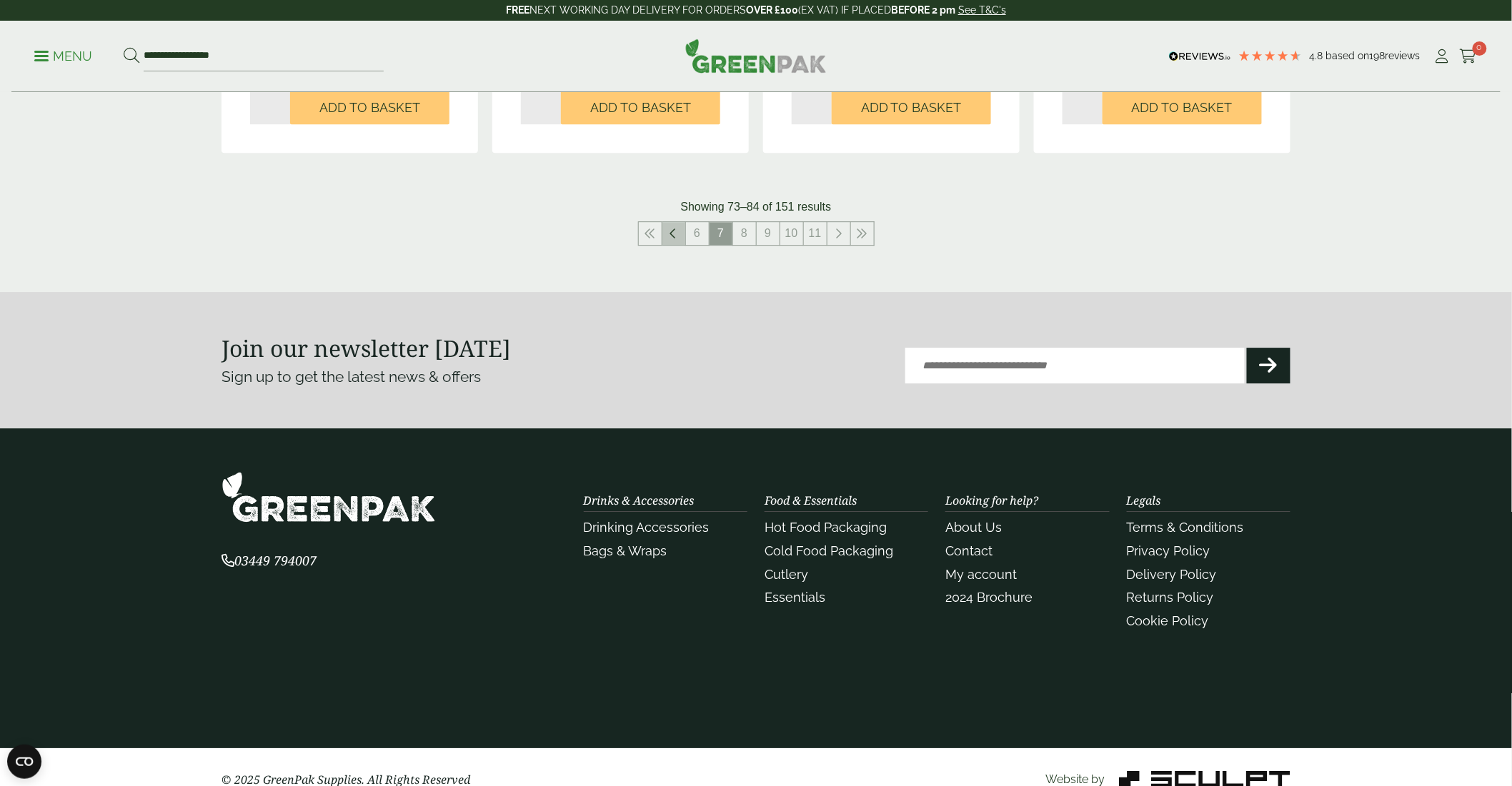
click at [670, 232] on icon at bounding box center [674, 233] width 7 height 12
click at [667, 234] on link at bounding box center [674, 233] width 23 height 23
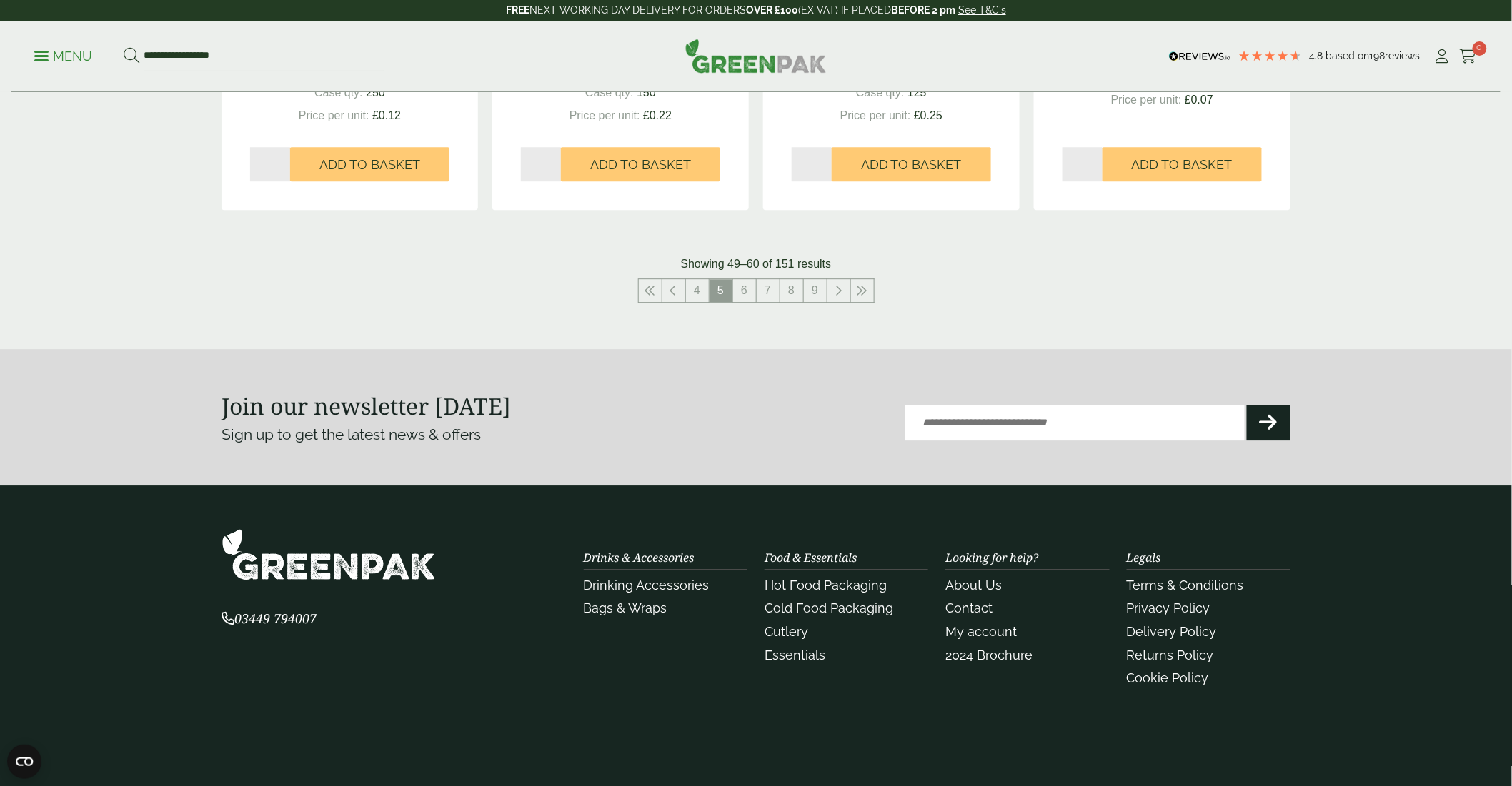
scroll to position [1508, 0]
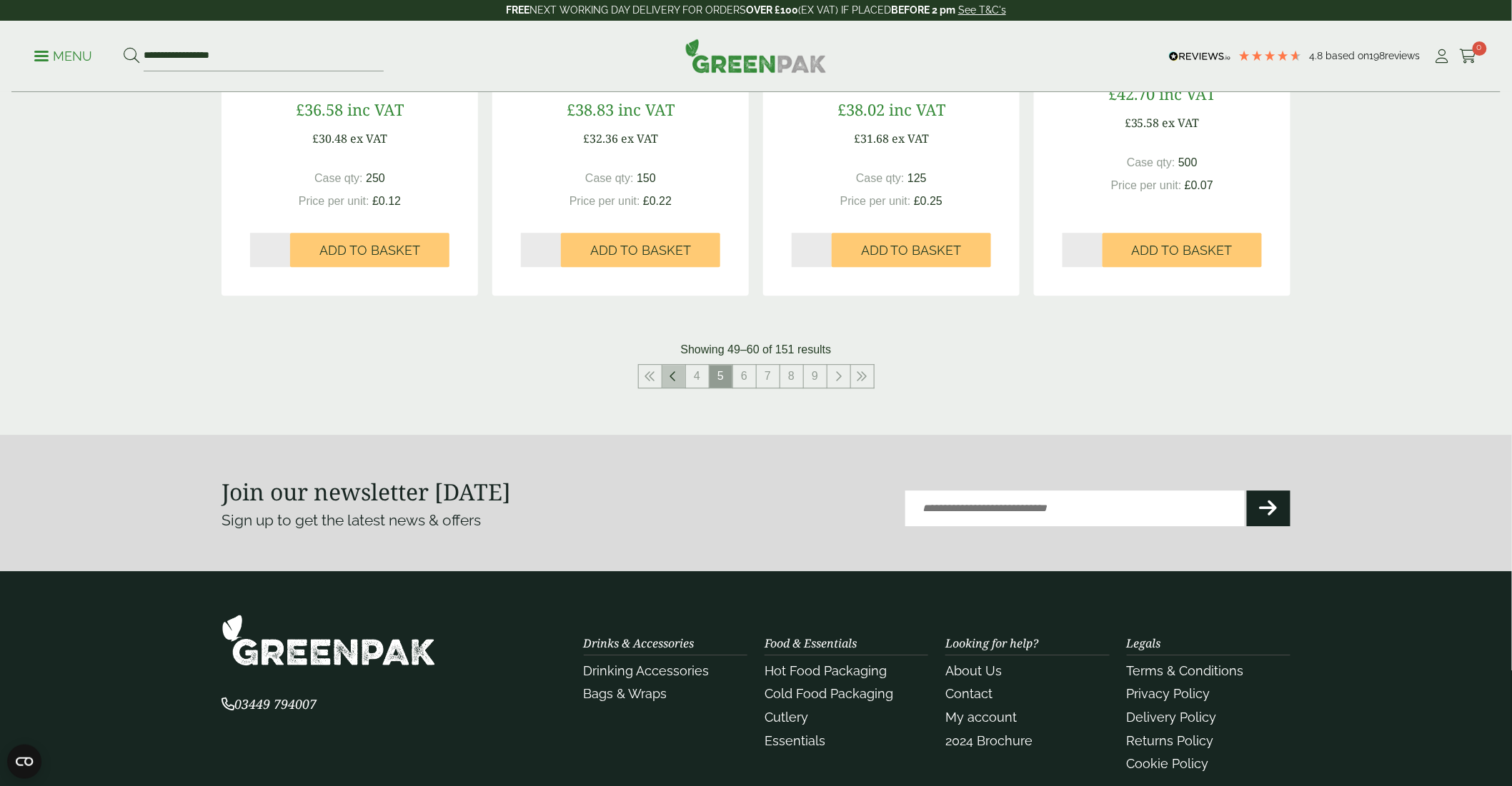
click at [675, 375] on icon at bounding box center [674, 376] width 7 height 12
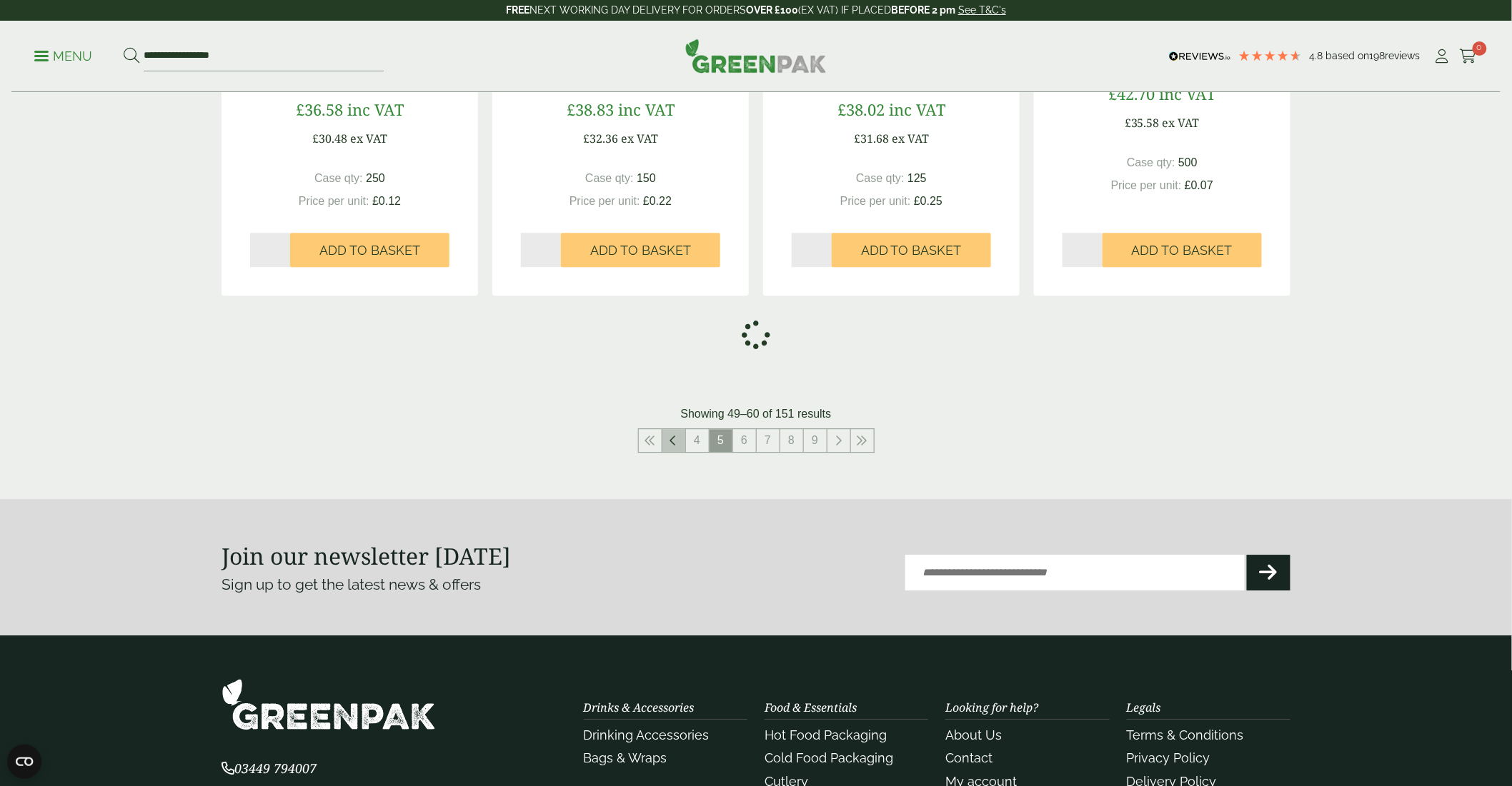
click at [668, 444] on link at bounding box center [674, 441] width 23 height 23
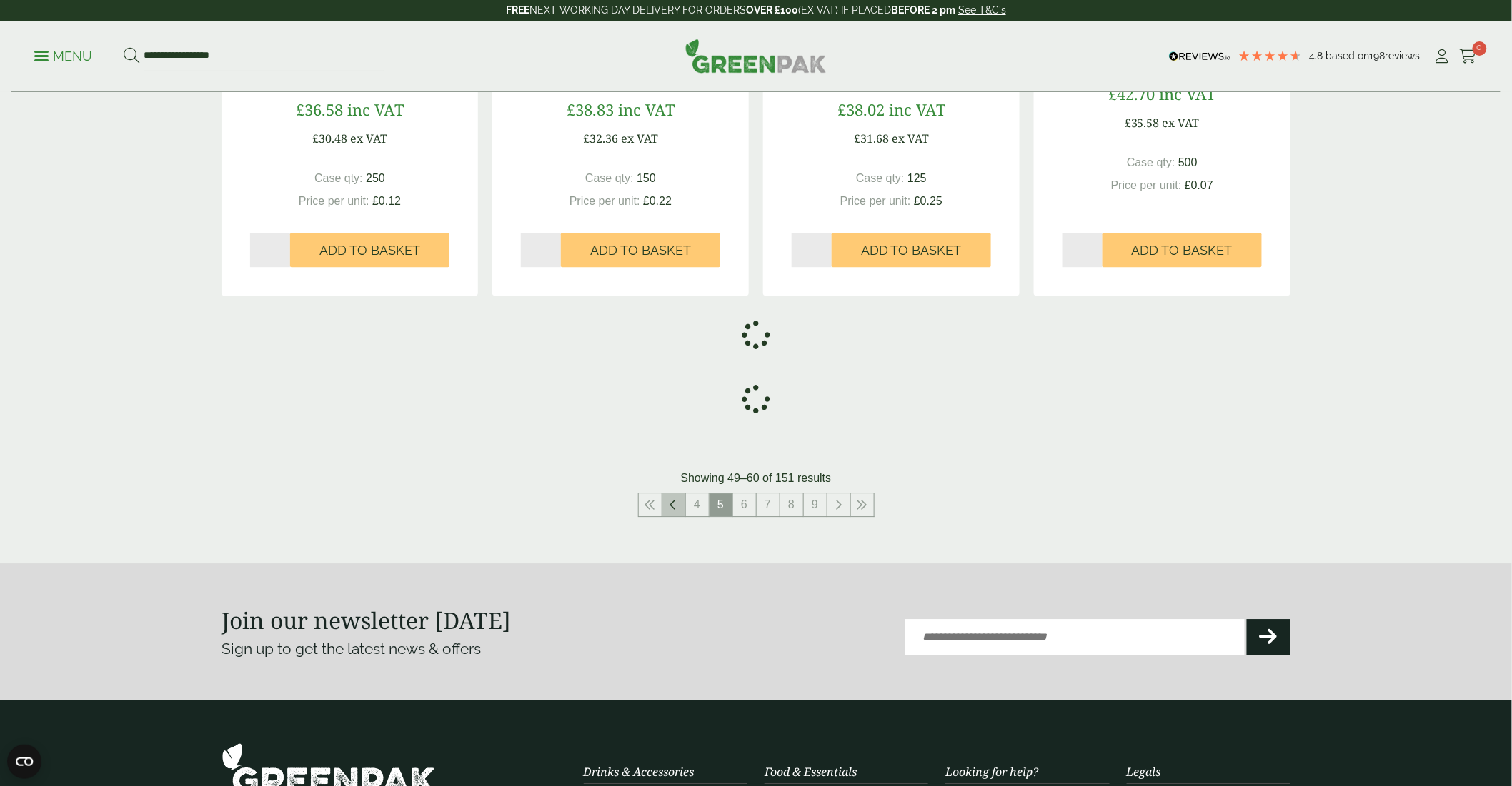
click at [679, 512] on link at bounding box center [674, 505] width 23 height 23
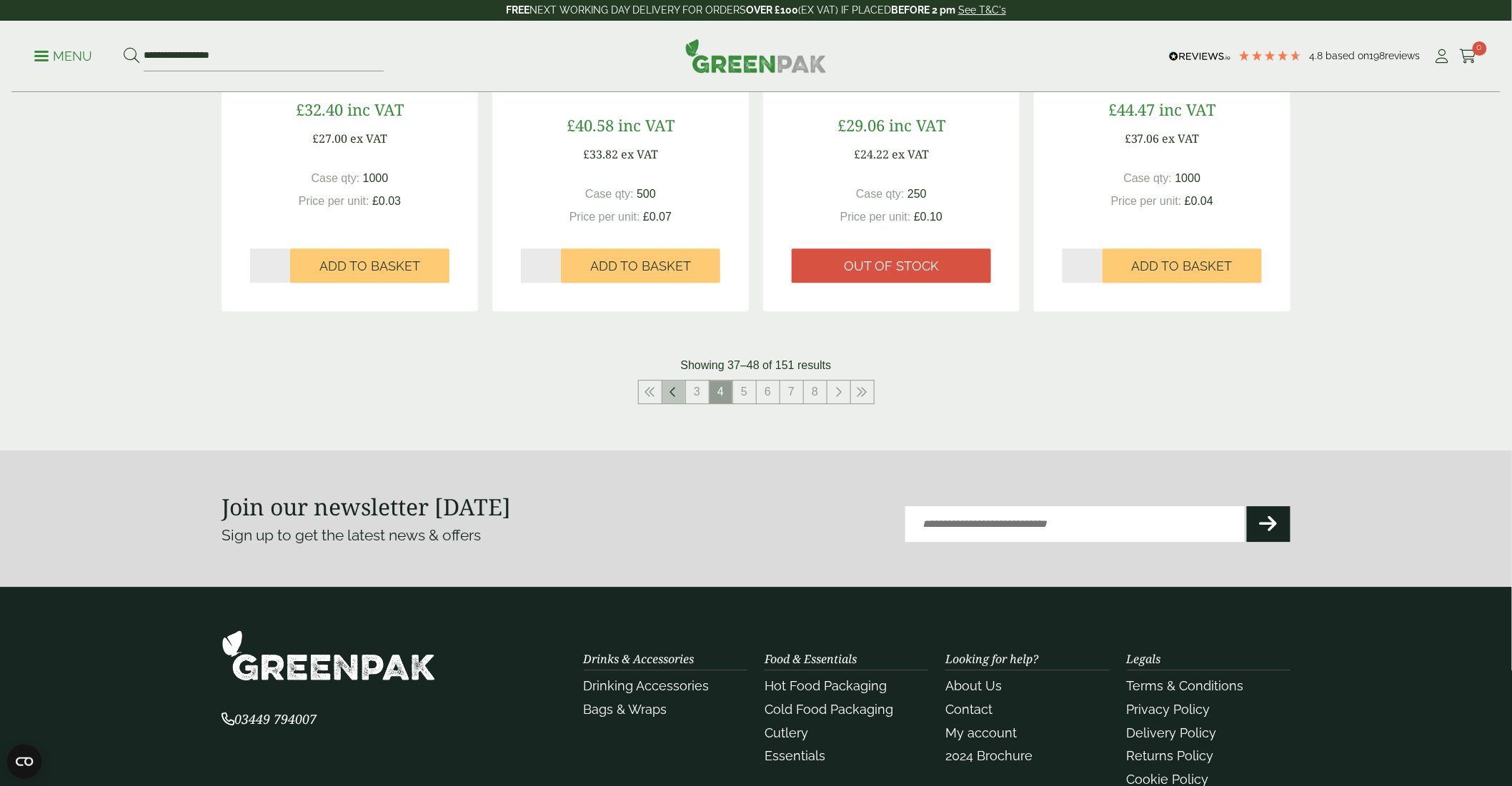
click at [672, 386] on icon at bounding box center [674, 392] width 7 height 12
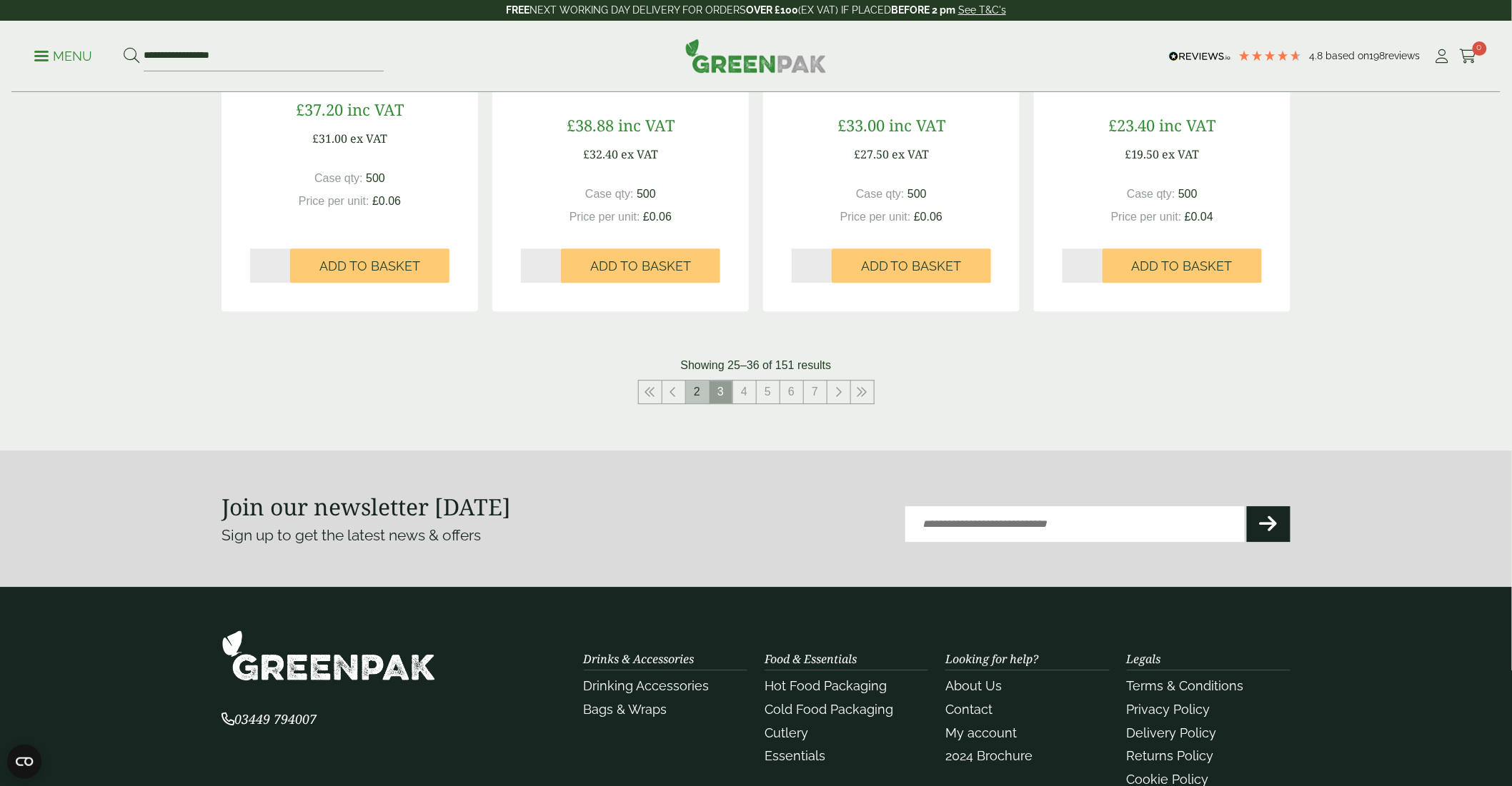
drag, startPoint x: 701, startPoint y: 392, endPoint x: 697, endPoint y: 403, distance: 11.7
click at [701, 393] on link "2" at bounding box center [698, 393] width 23 height 23
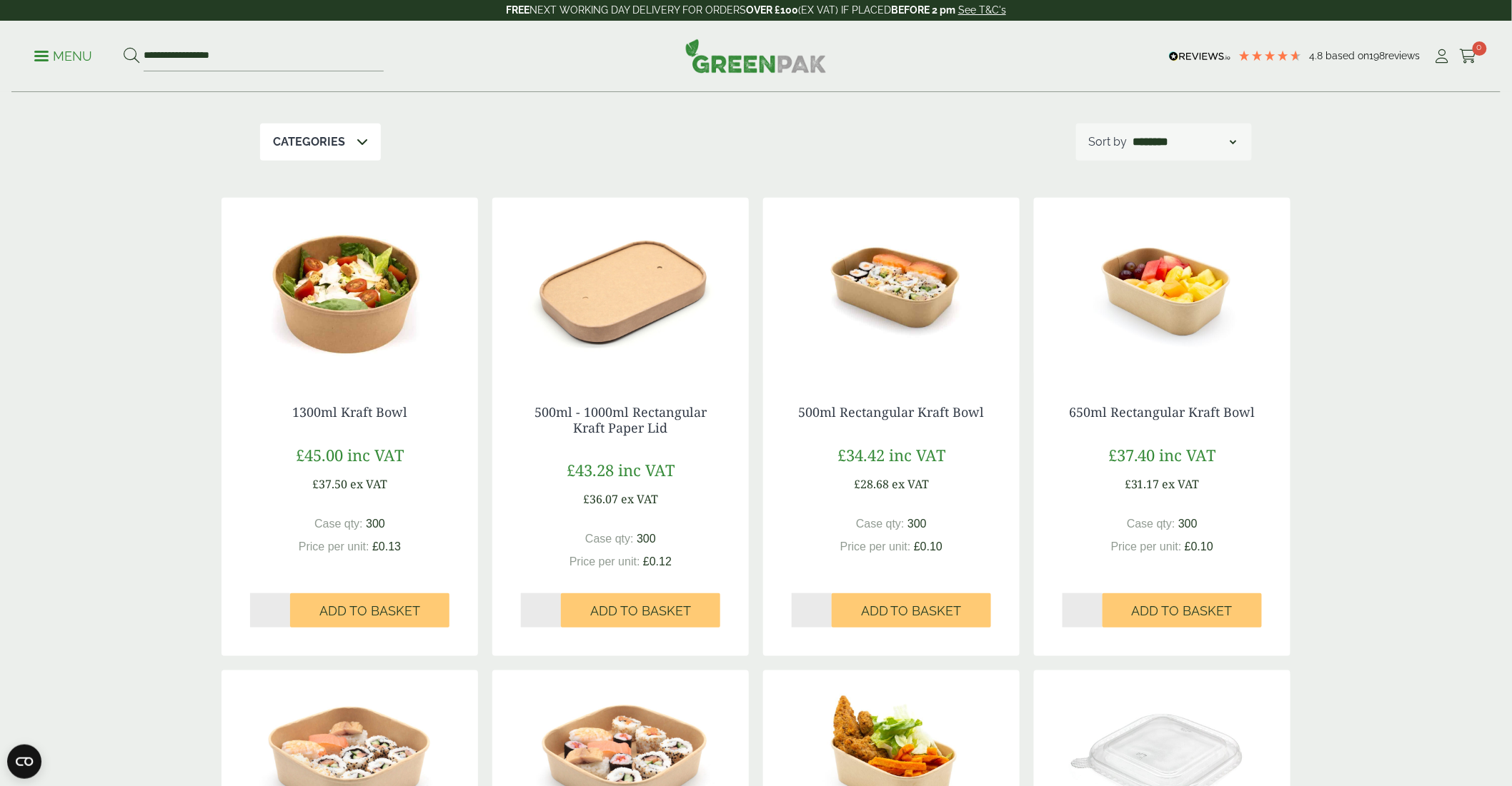
scroll to position [238, 0]
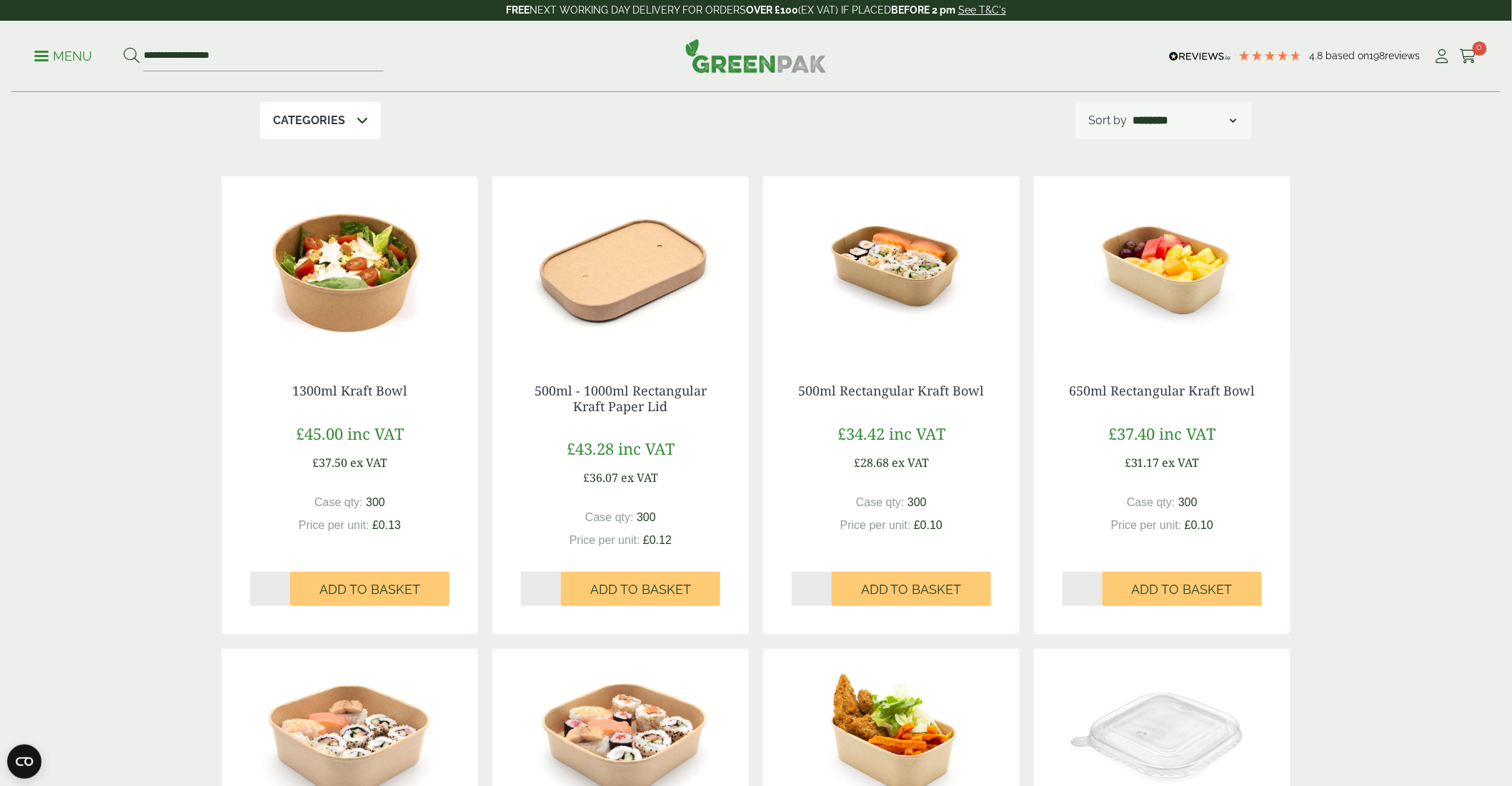
click at [874, 252] on img at bounding box center [891, 266] width 257 height 179
click at [923, 276] on img at bounding box center [891, 266] width 257 height 179
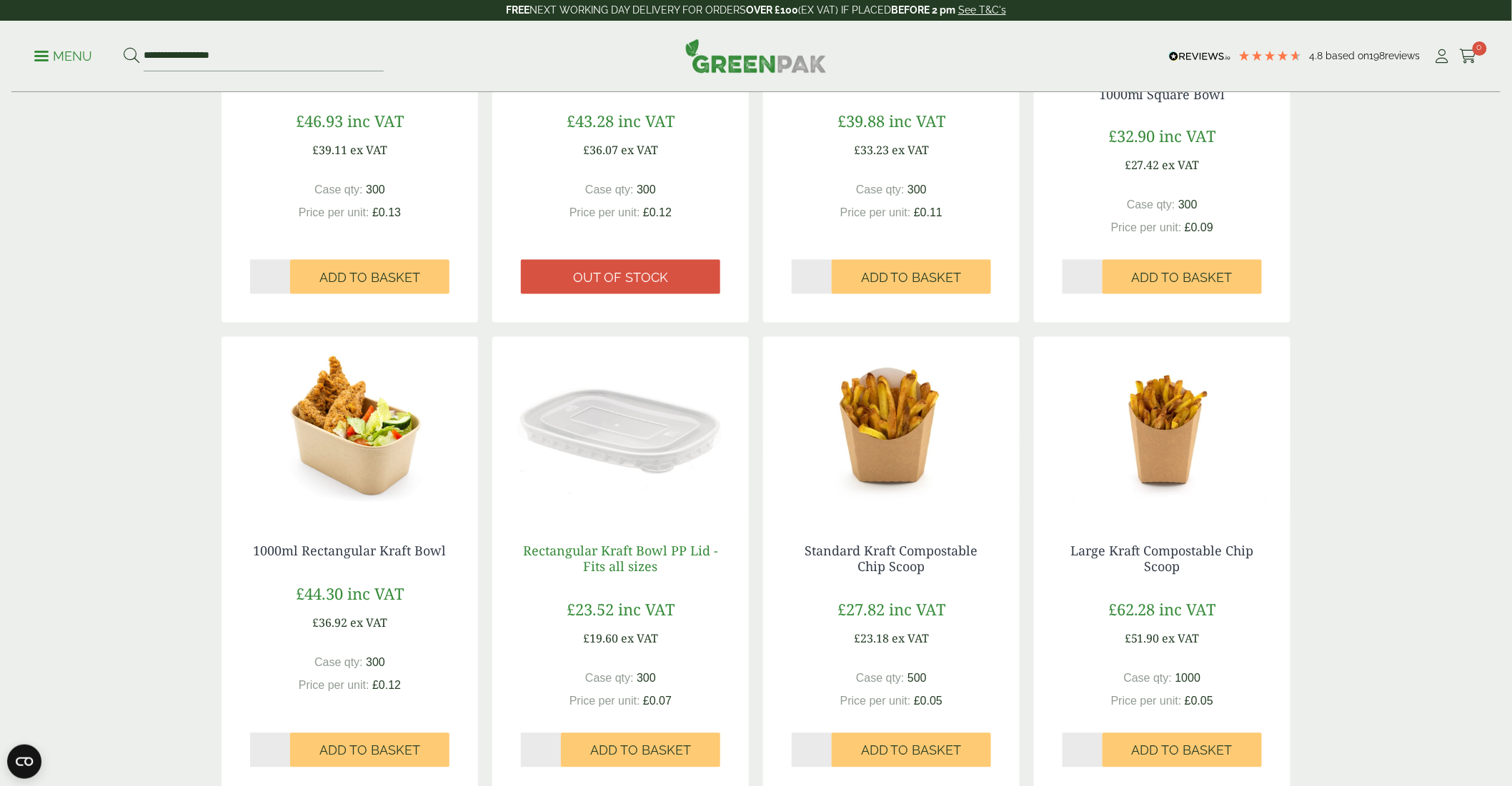
scroll to position [1031, 0]
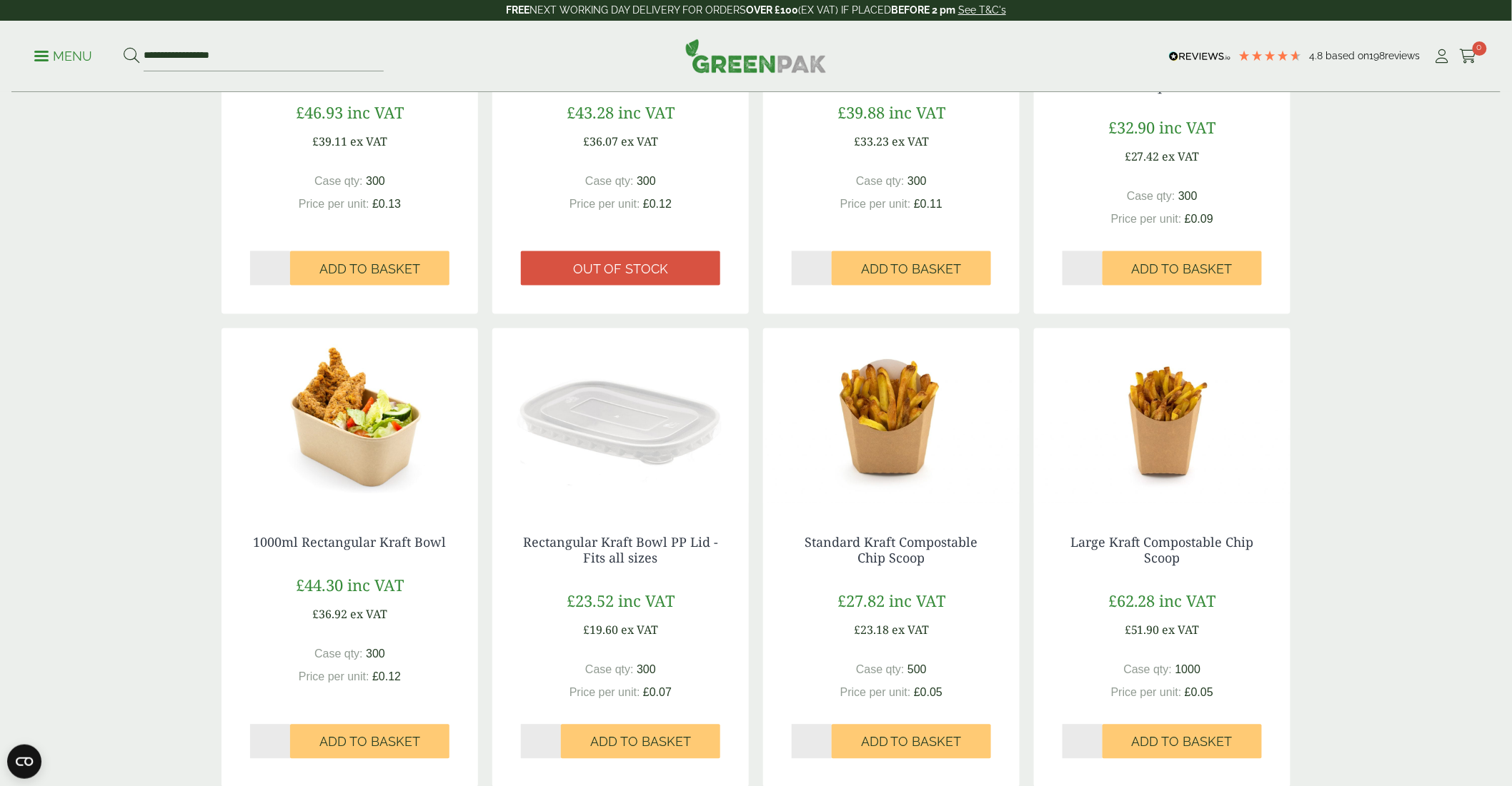
click at [630, 448] on img at bounding box center [620, 418] width 257 height 179
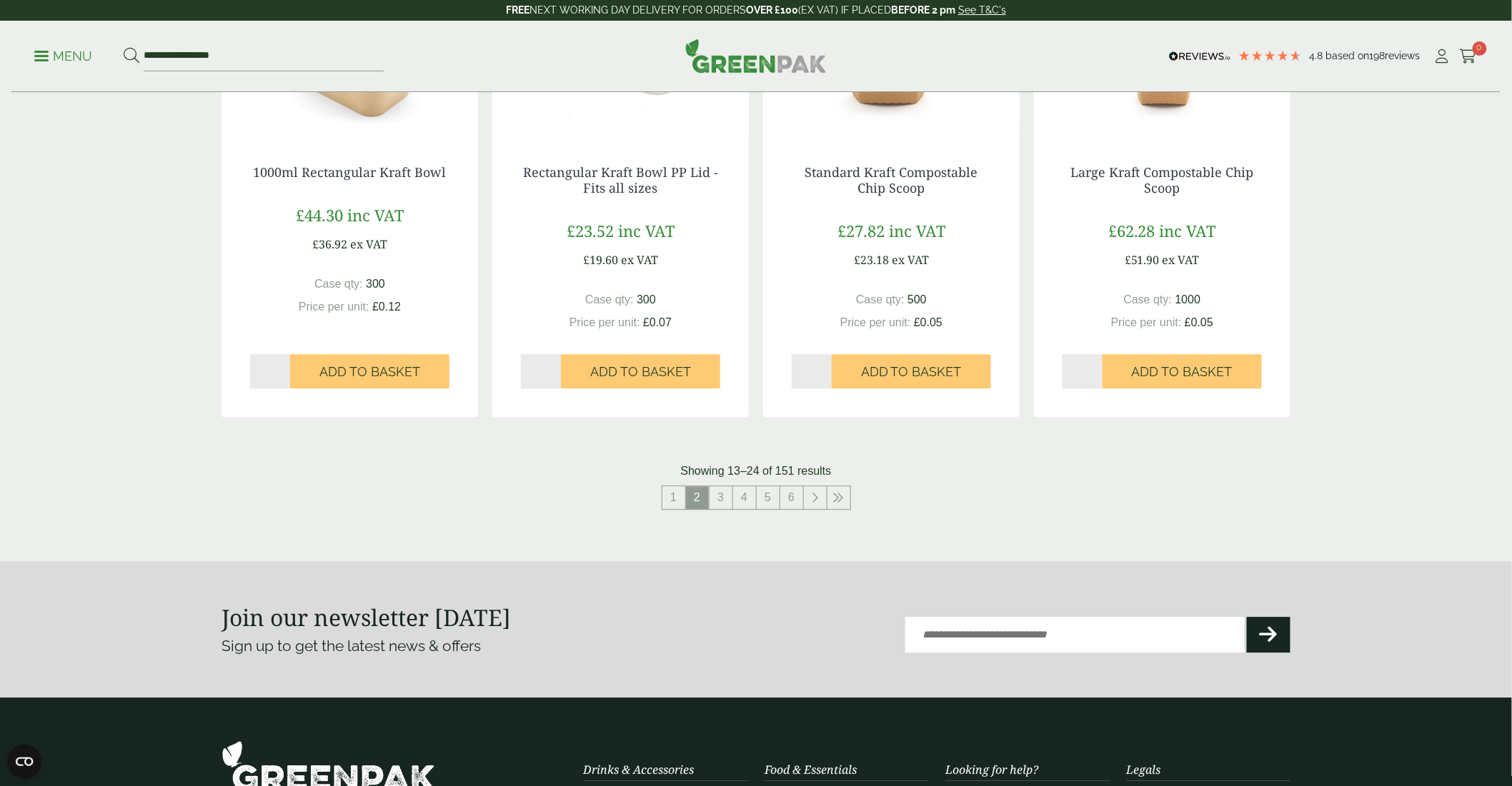
scroll to position [1428, 0]
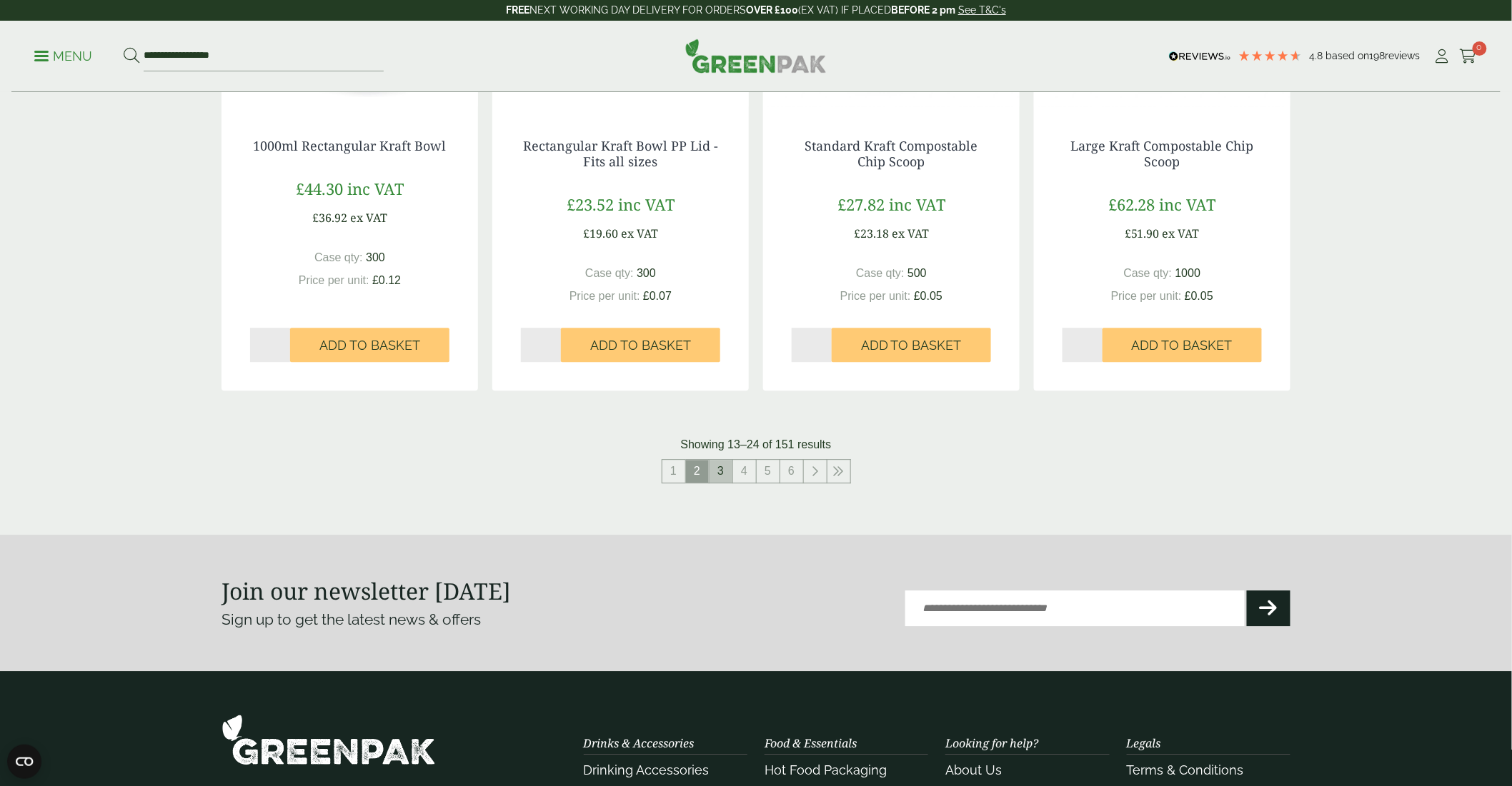
click at [724, 471] on link "3" at bounding box center [721, 471] width 23 height 23
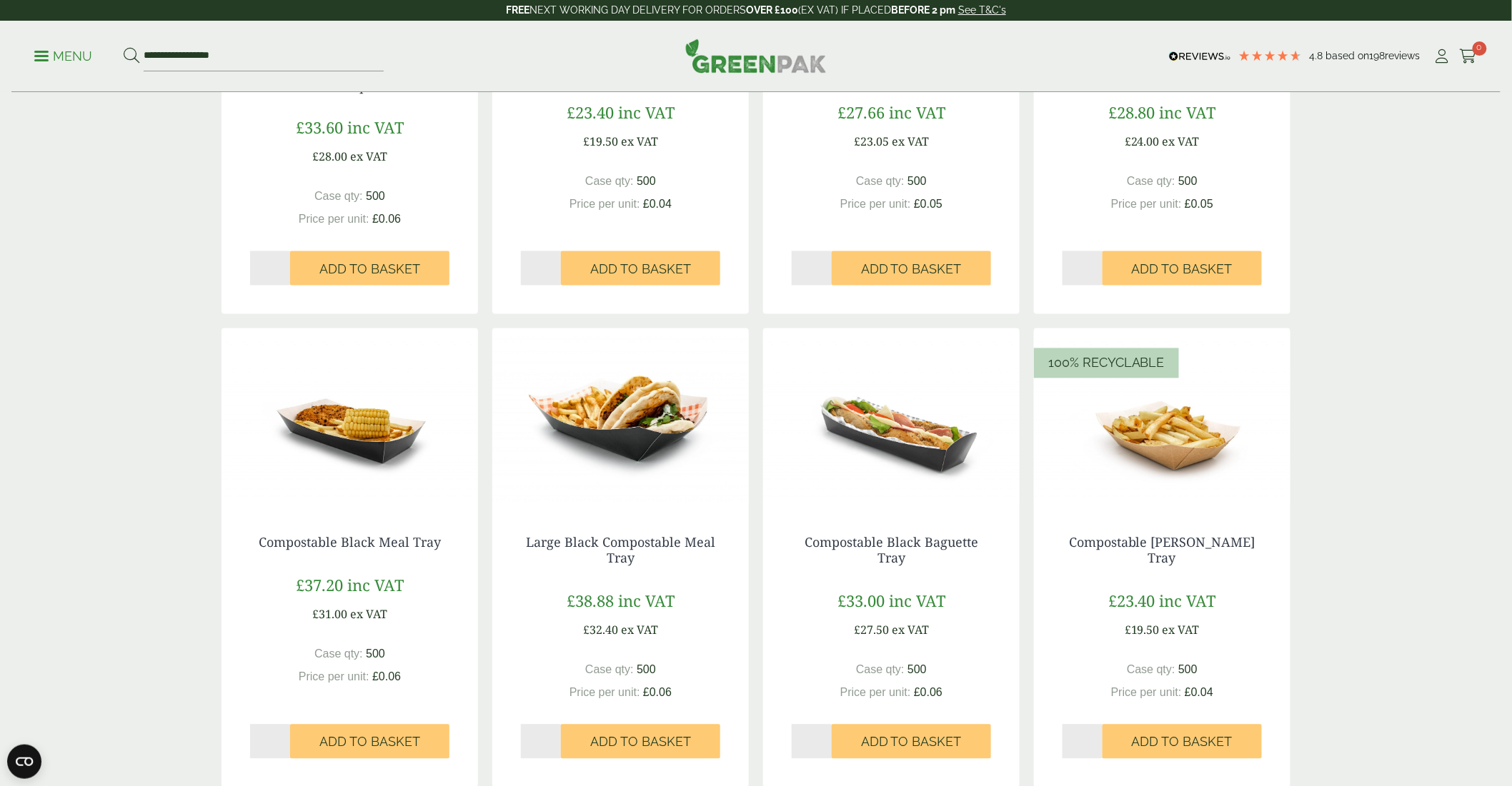
scroll to position [1348, 0]
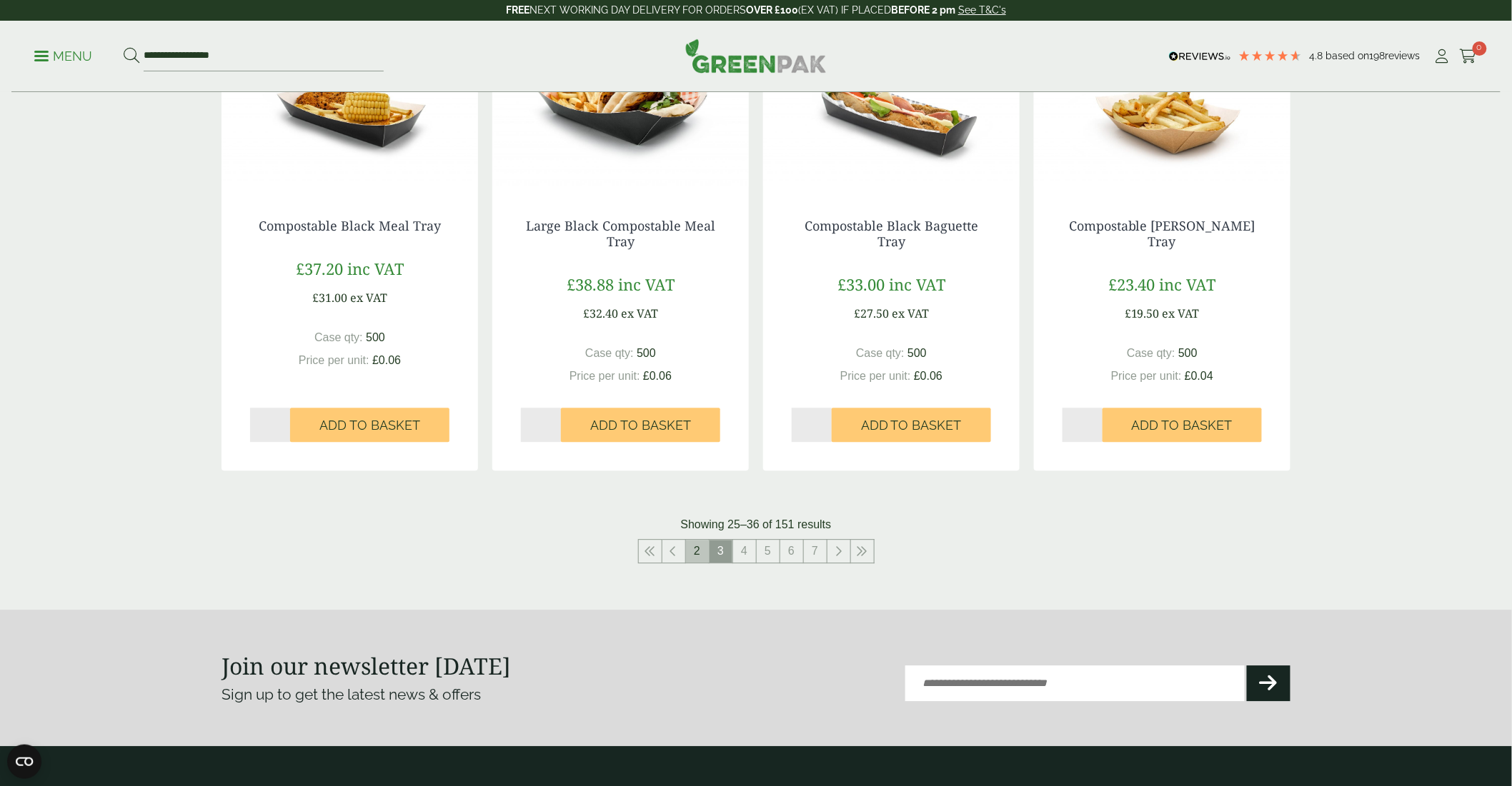
click at [690, 547] on link "2" at bounding box center [698, 552] width 23 height 23
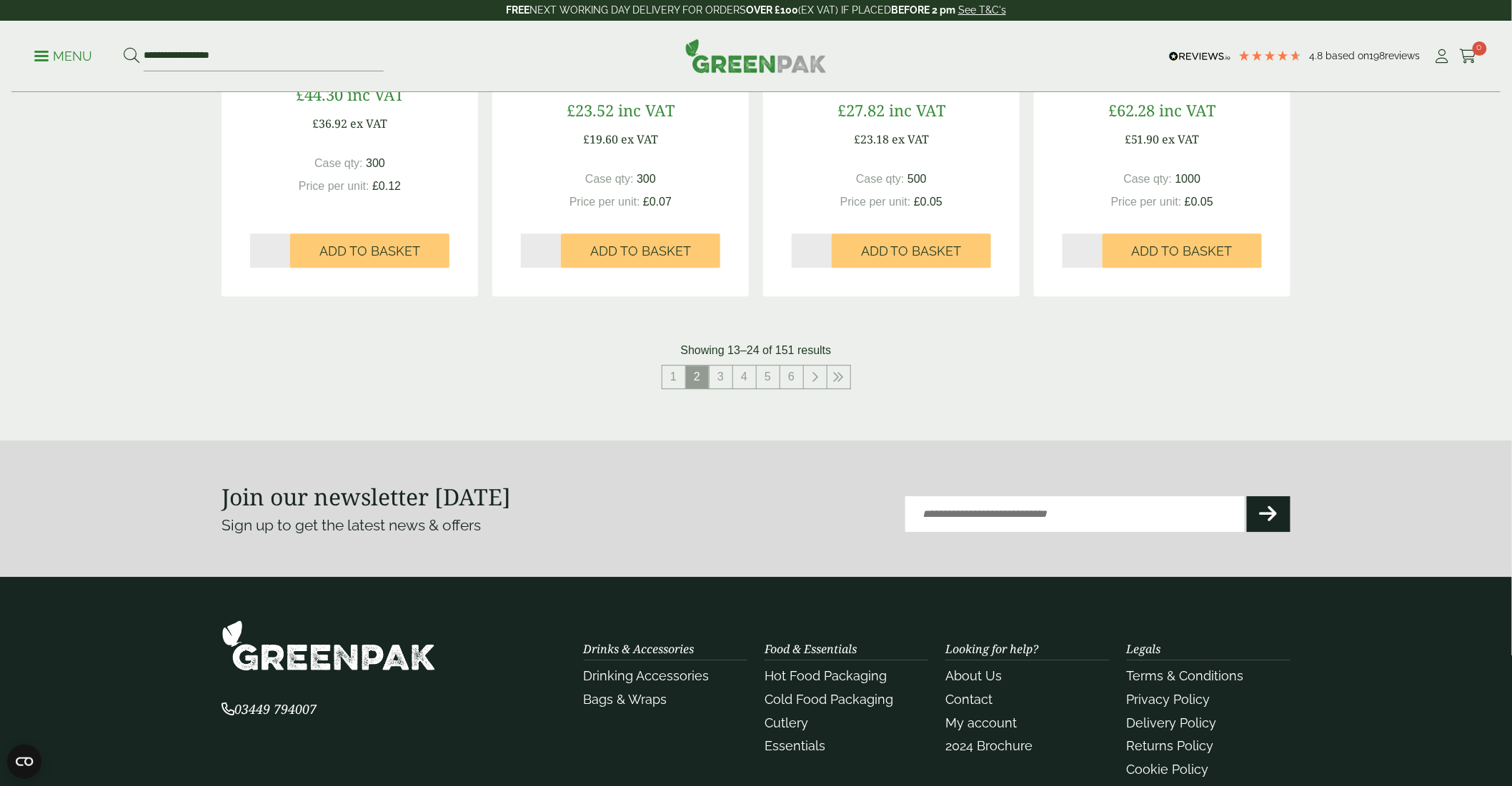
scroll to position [1666, 0]
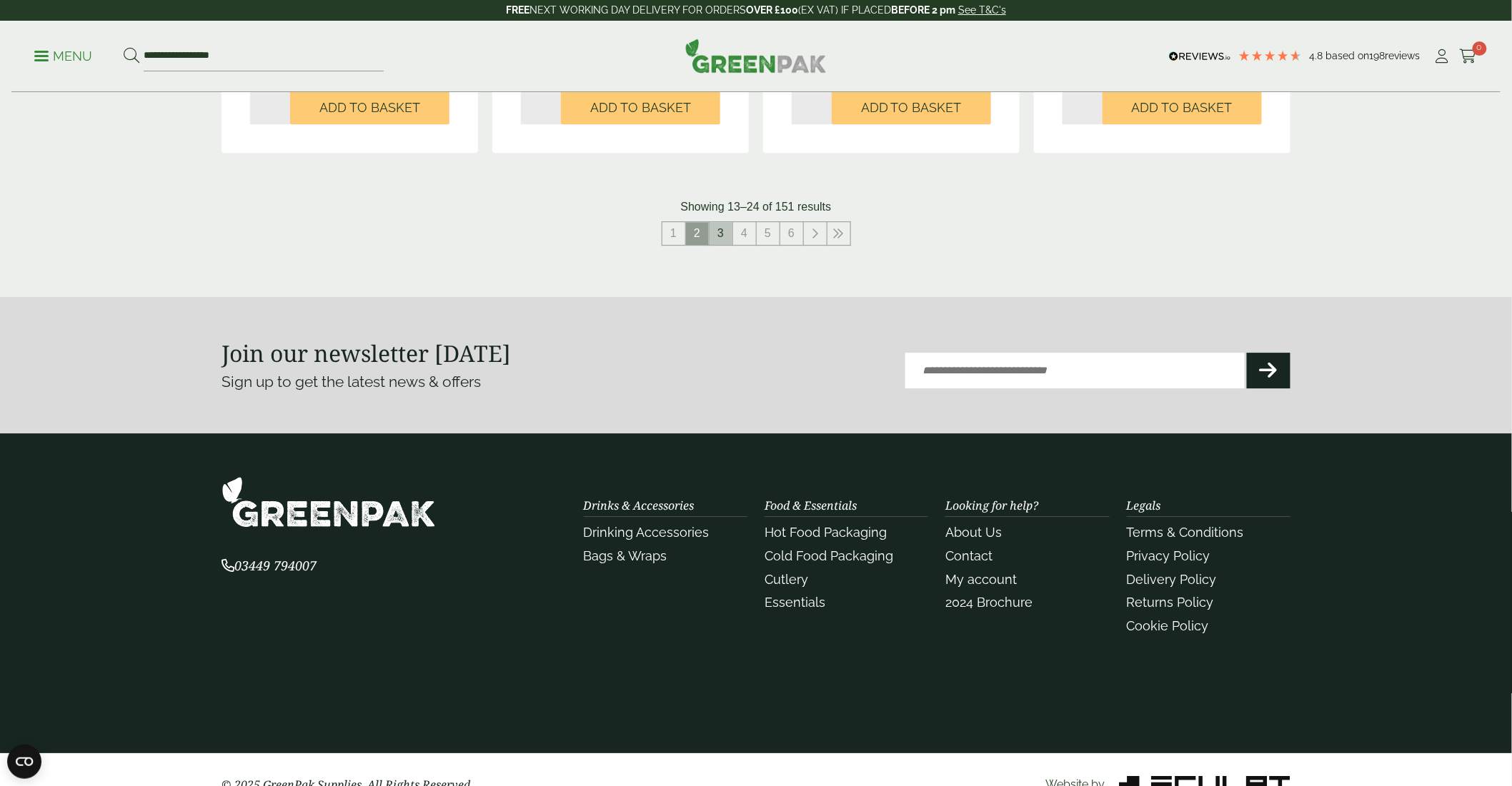
click at [717, 236] on link "3" at bounding box center [721, 233] width 23 height 23
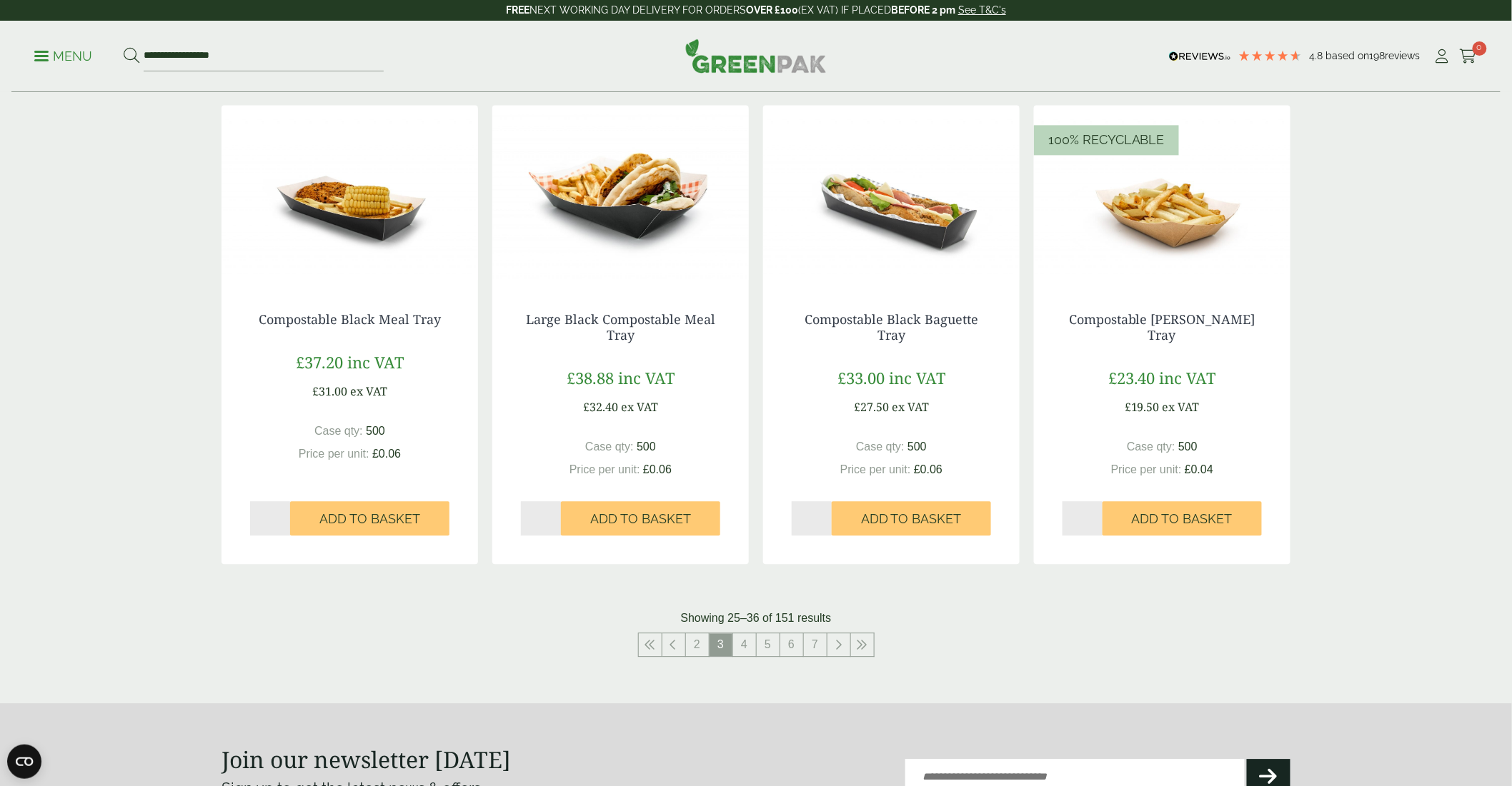
scroll to position [1428, 0]
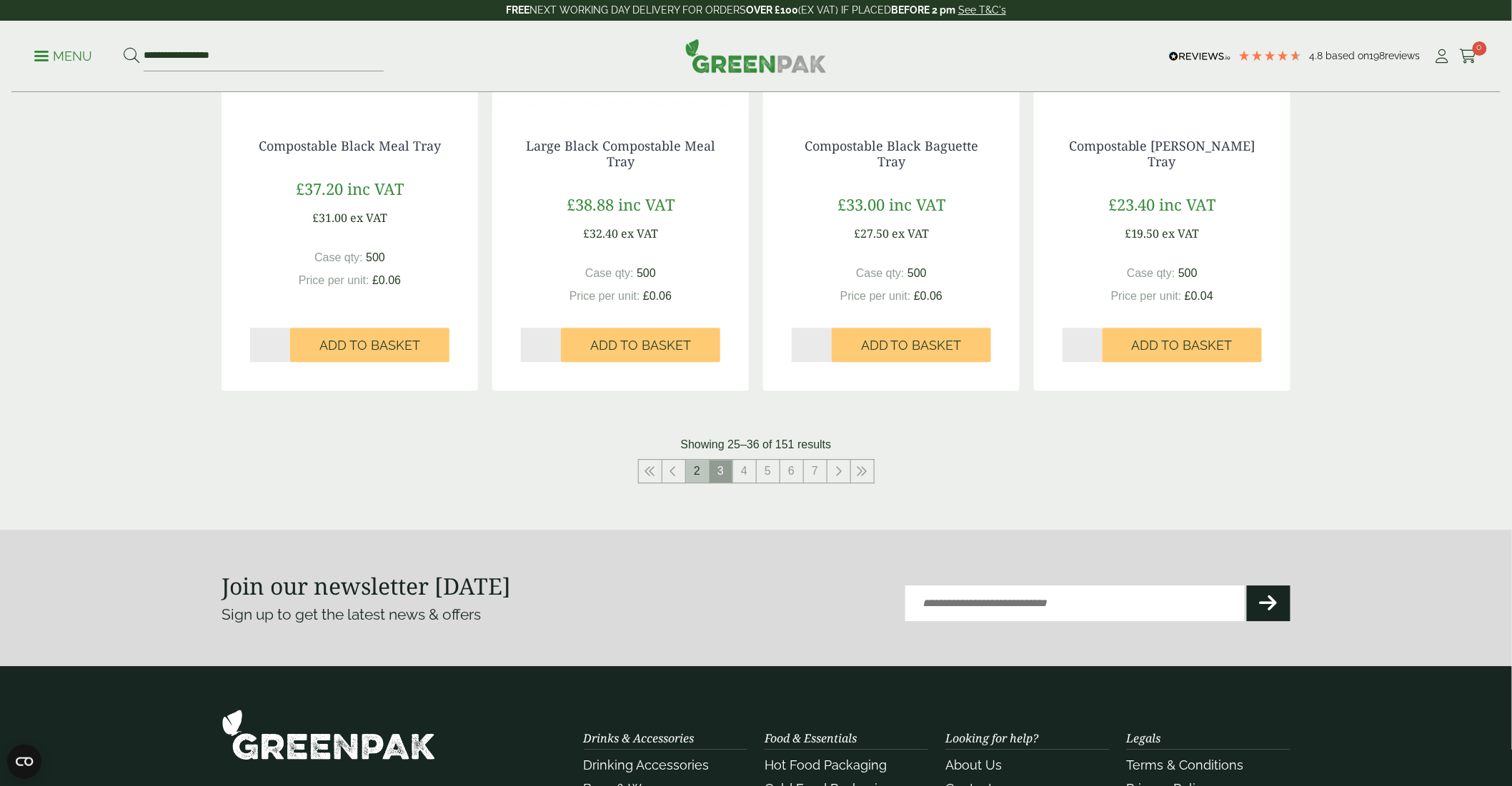
click at [695, 473] on link "2" at bounding box center [698, 471] width 23 height 23
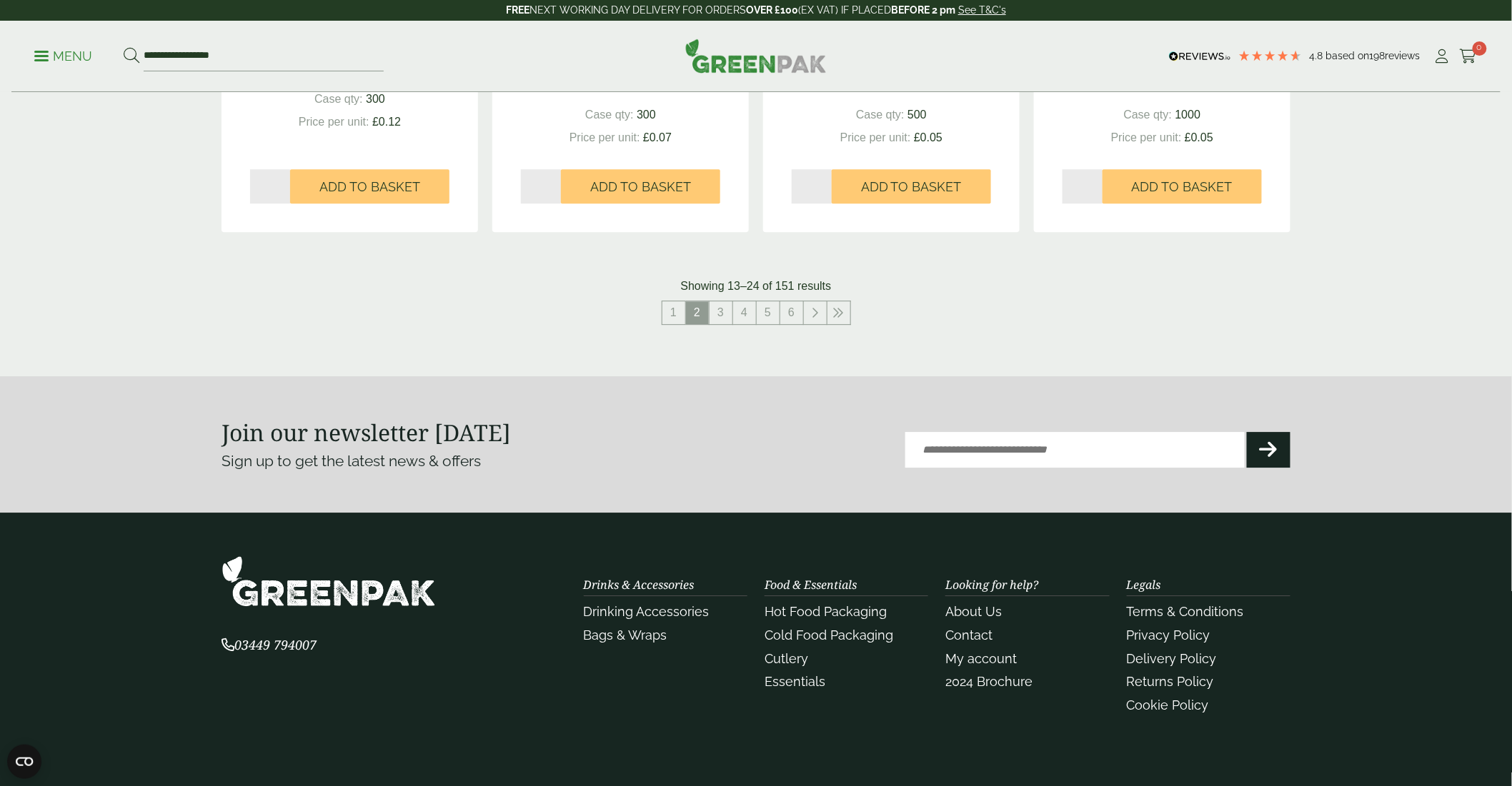
scroll to position [1189, 0]
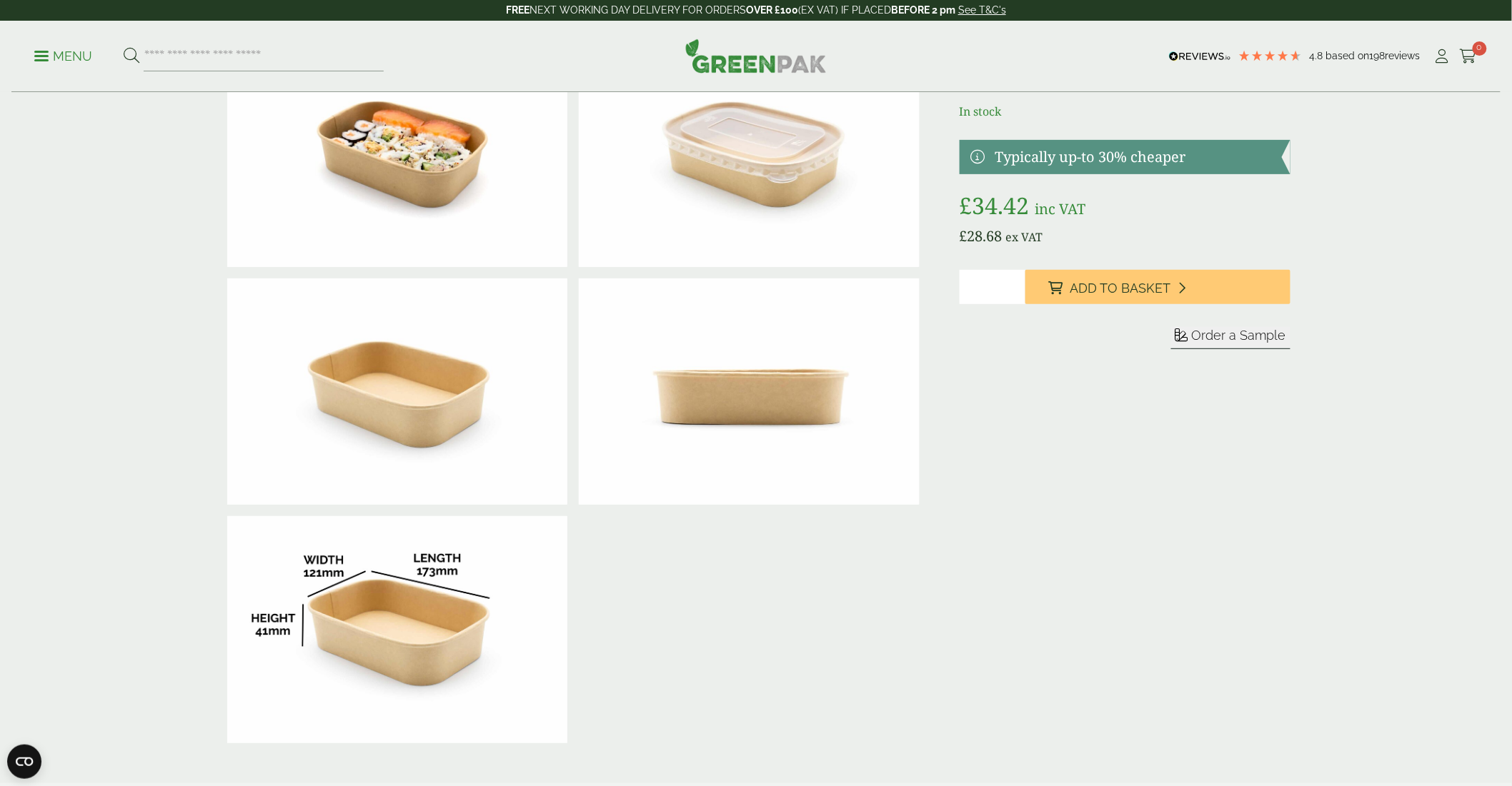
scroll to position [80, 0]
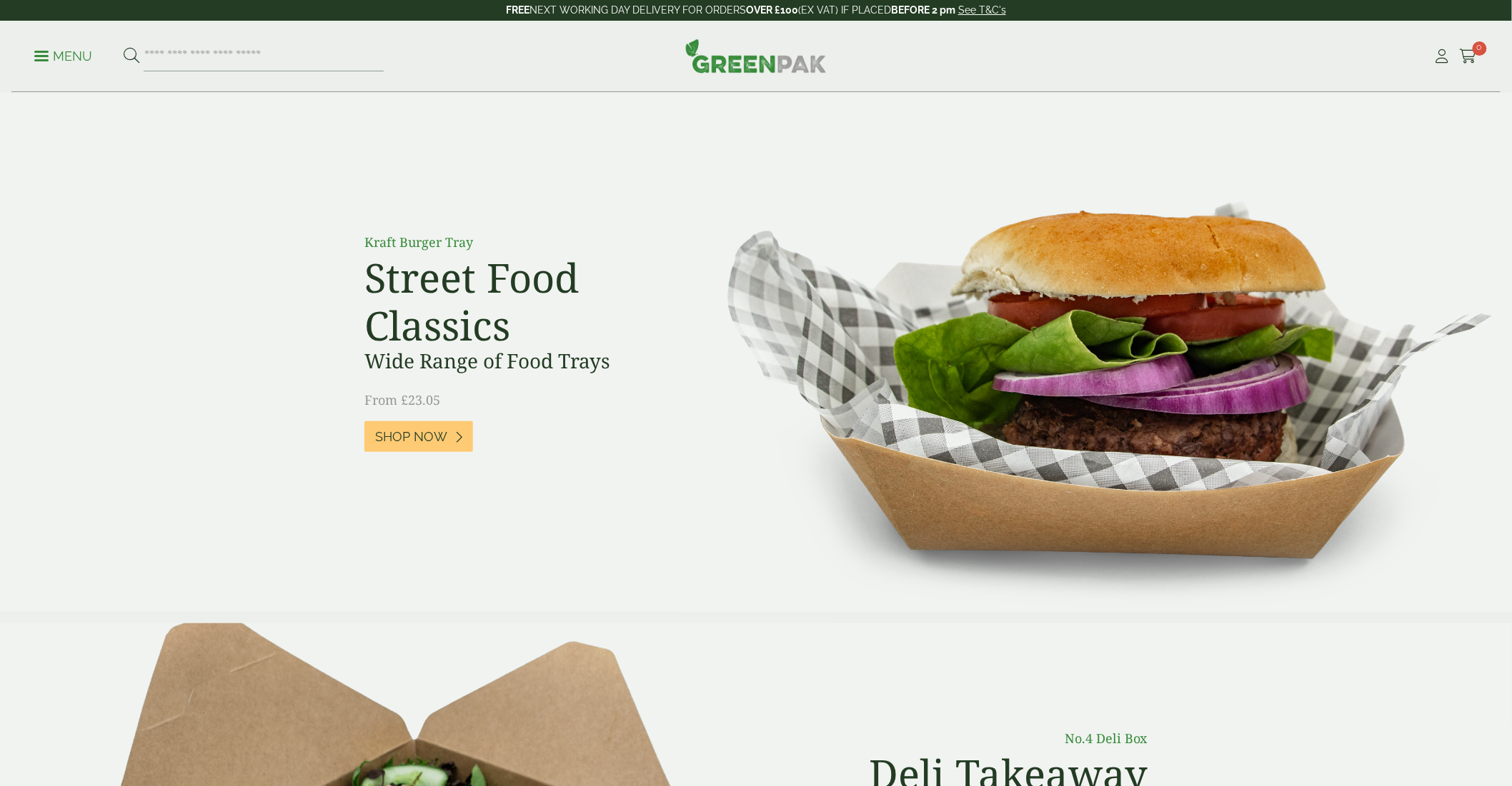
click at [51, 52] on p "Menu" at bounding box center [63, 55] width 58 height 17
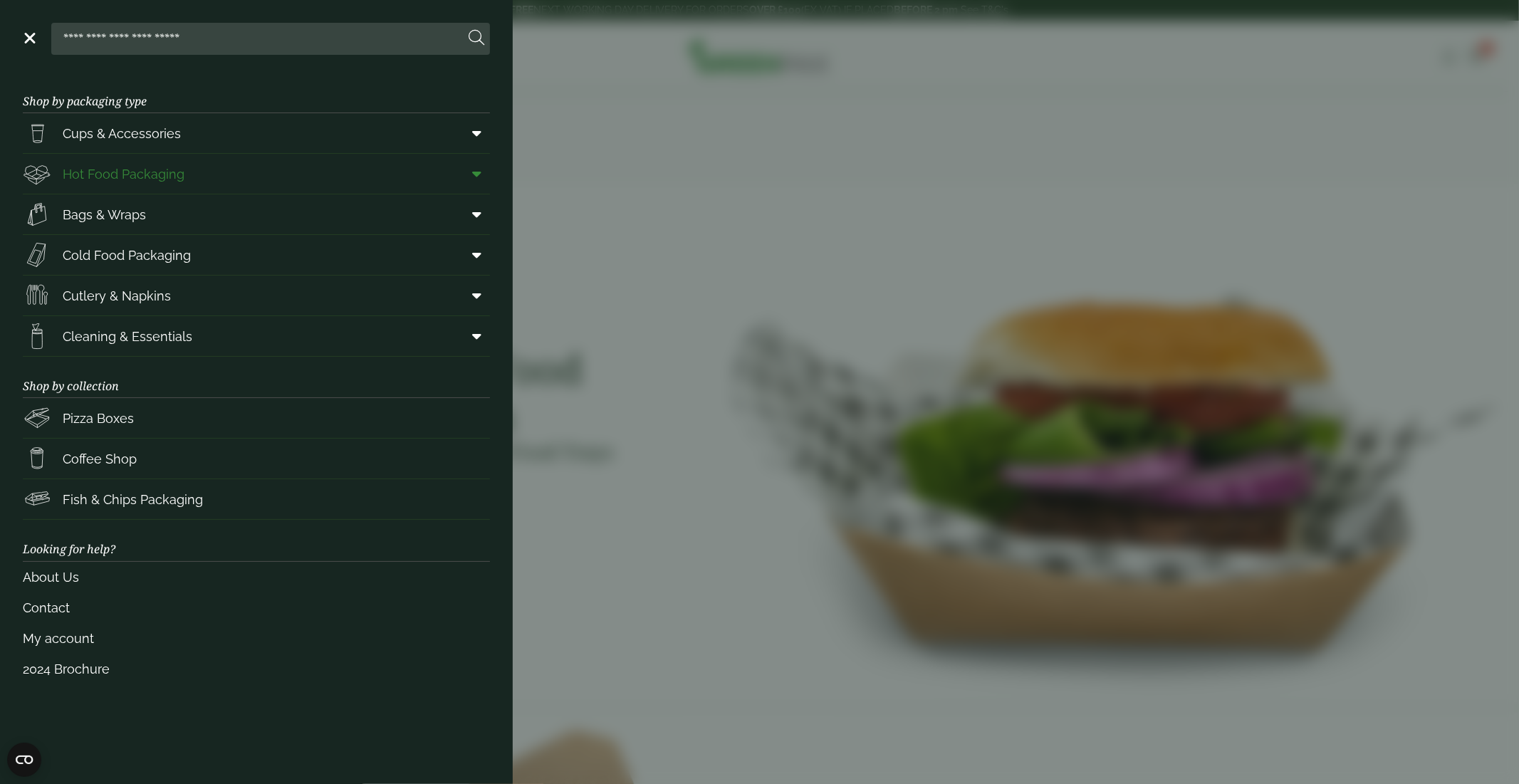
click at [88, 165] on span "Hot Food Packaging" at bounding box center [123, 174] width 122 height 20
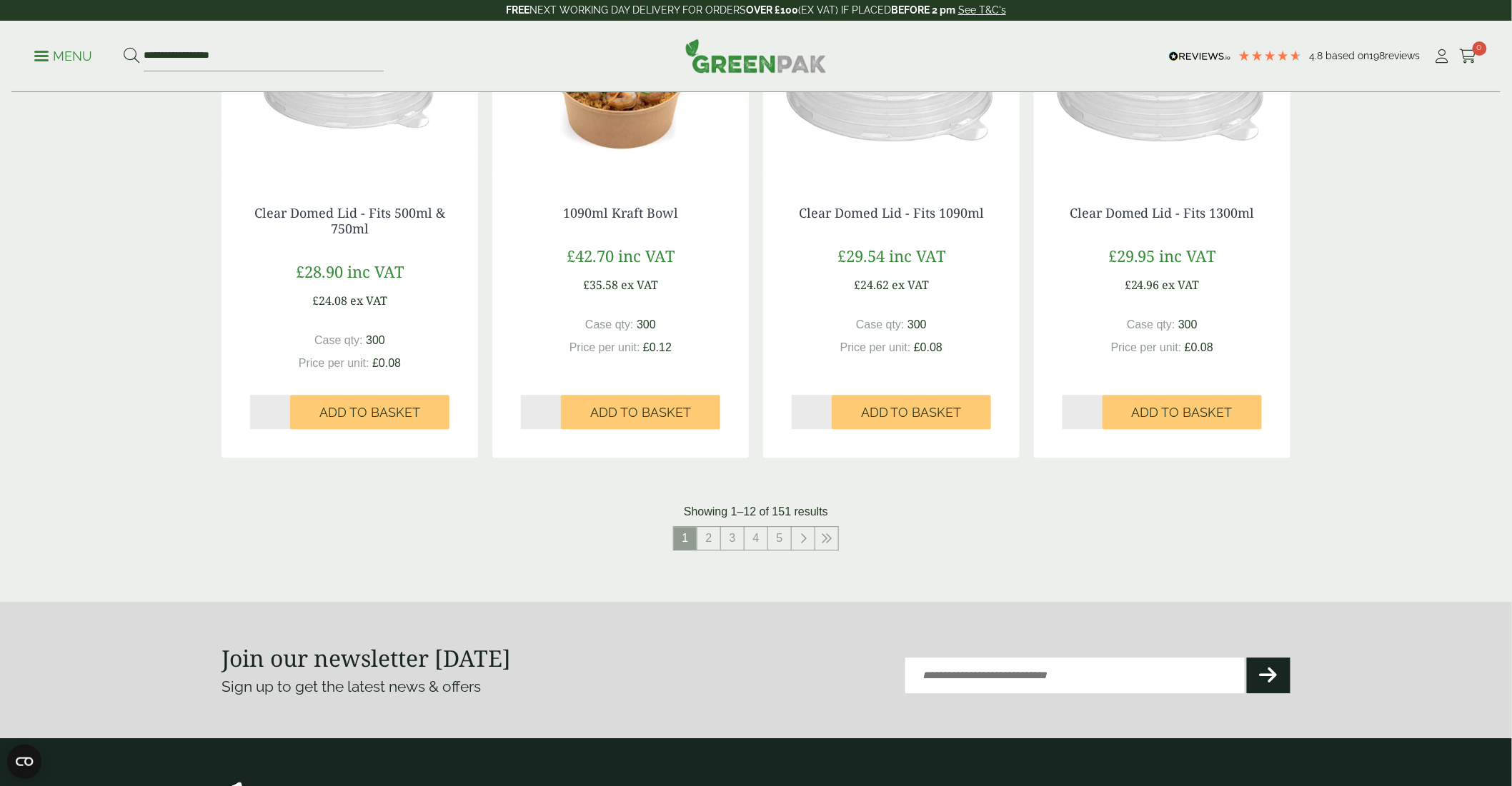
scroll to position [1508, 0]
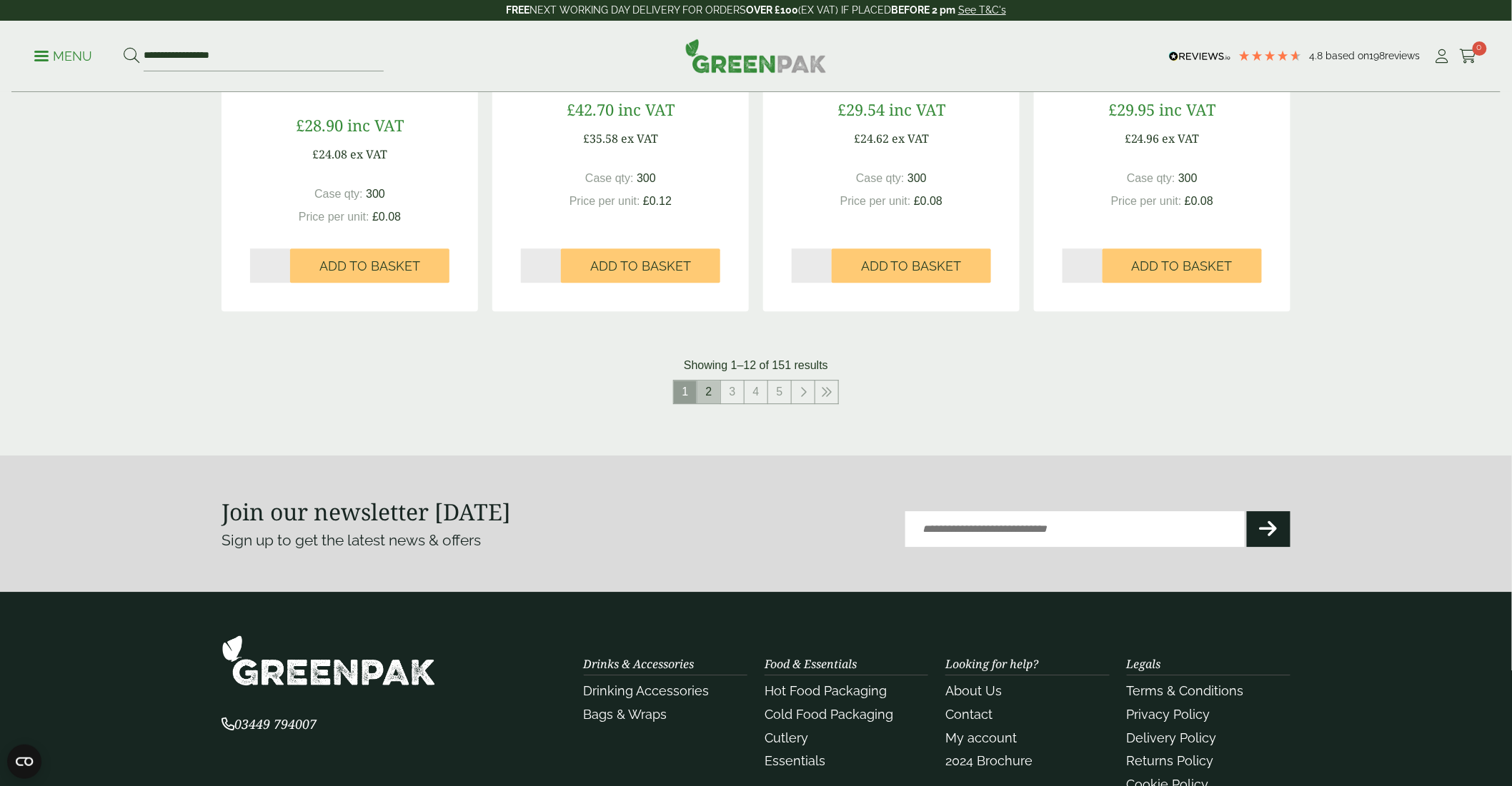
click at [704, 385] on link "2" at bounding box center [709, 393] width 23 height 23
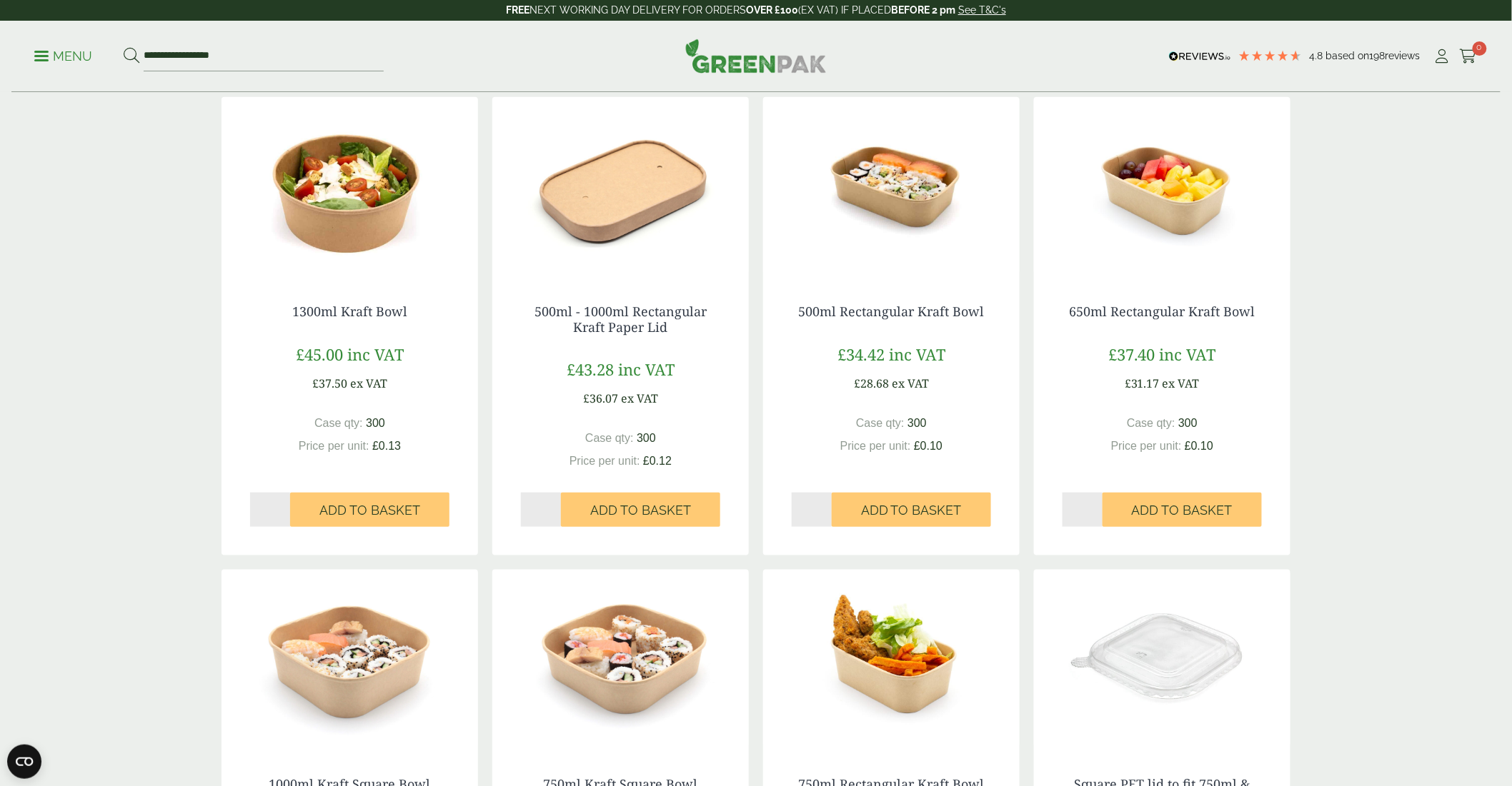
scroll to position [238, 0]
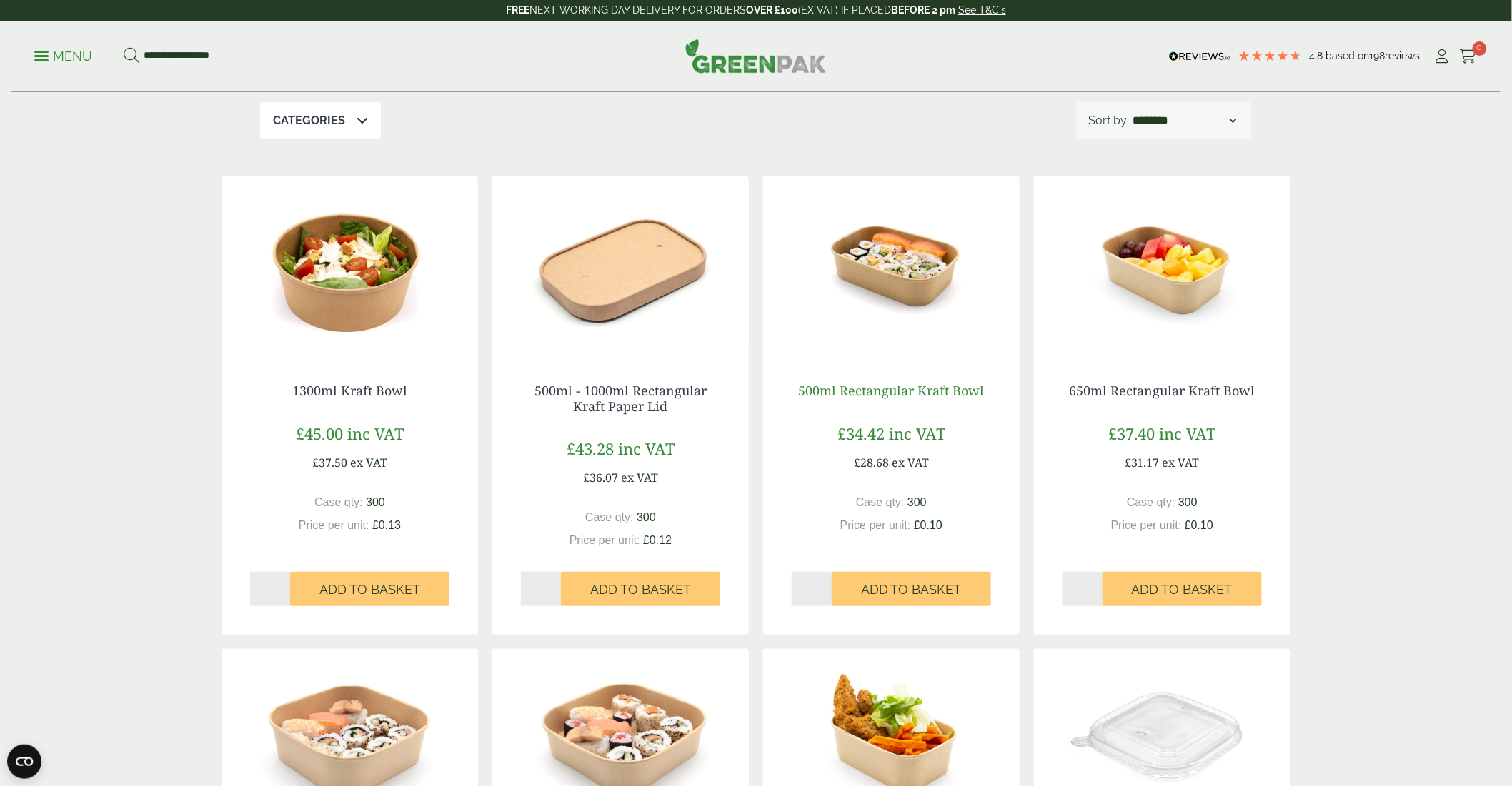
click at [922, 395] on link "500ml Rectangular Kraft Bowl" at bounding box center [892, 390] width 186 height 17
